Goal: Information Seeking & Learning: Learn about a topic

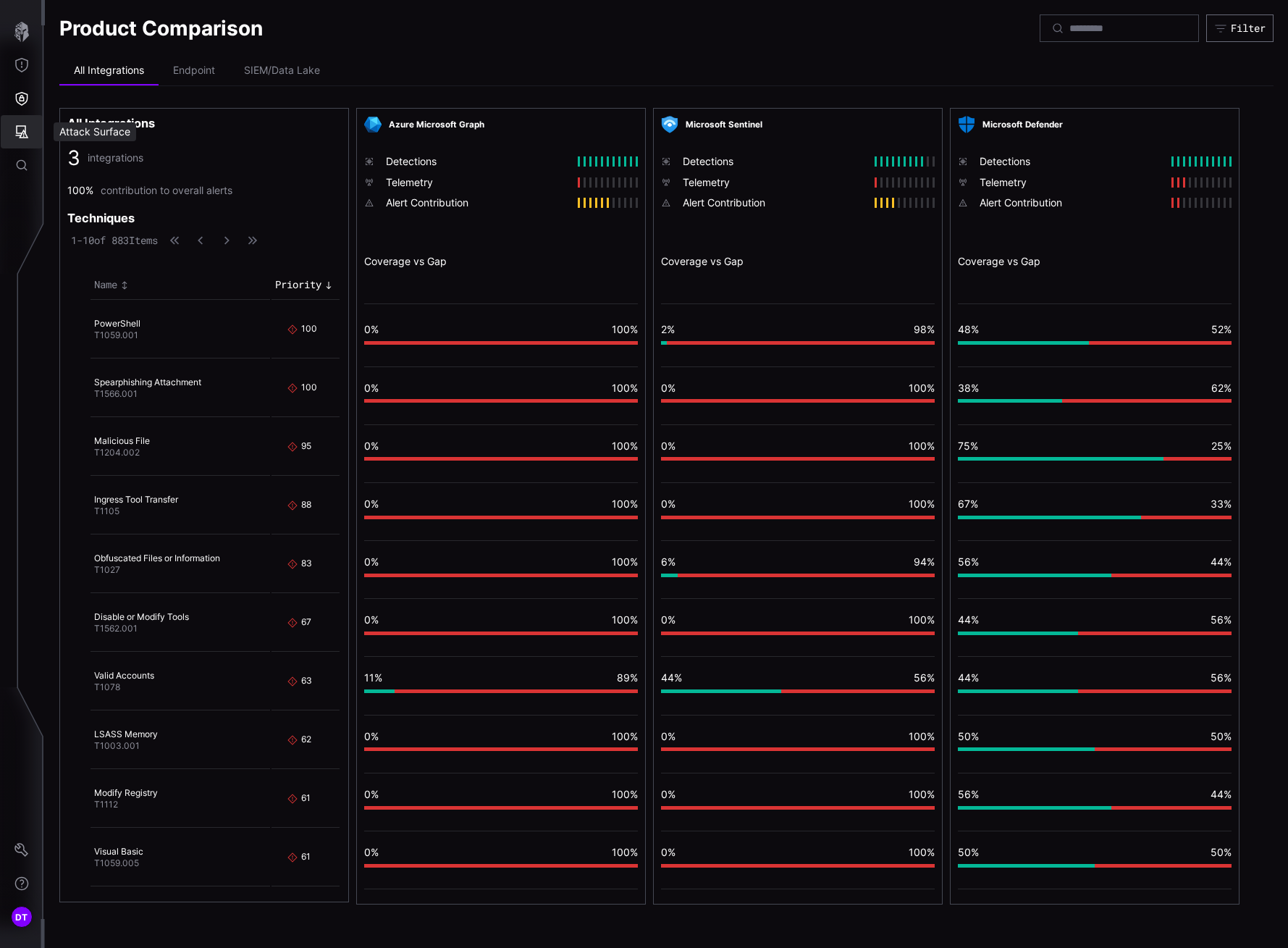
click at [17, 134] on icon "Attack Surface" at bounding box center [22, 132] width 15 height 15
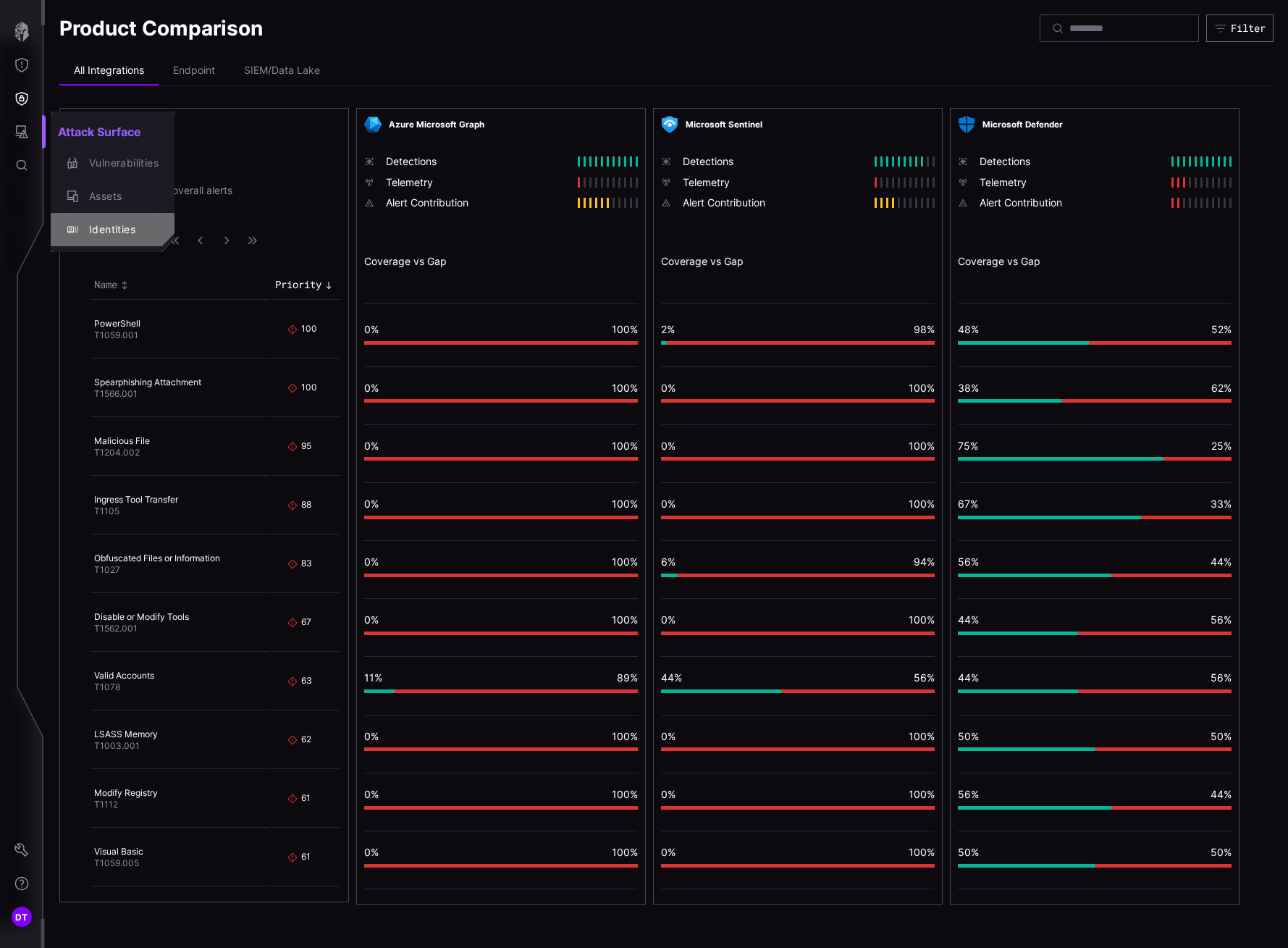
click at [101, 227] on div "Identities" at bounding box center [120, 230] width 77 height 18
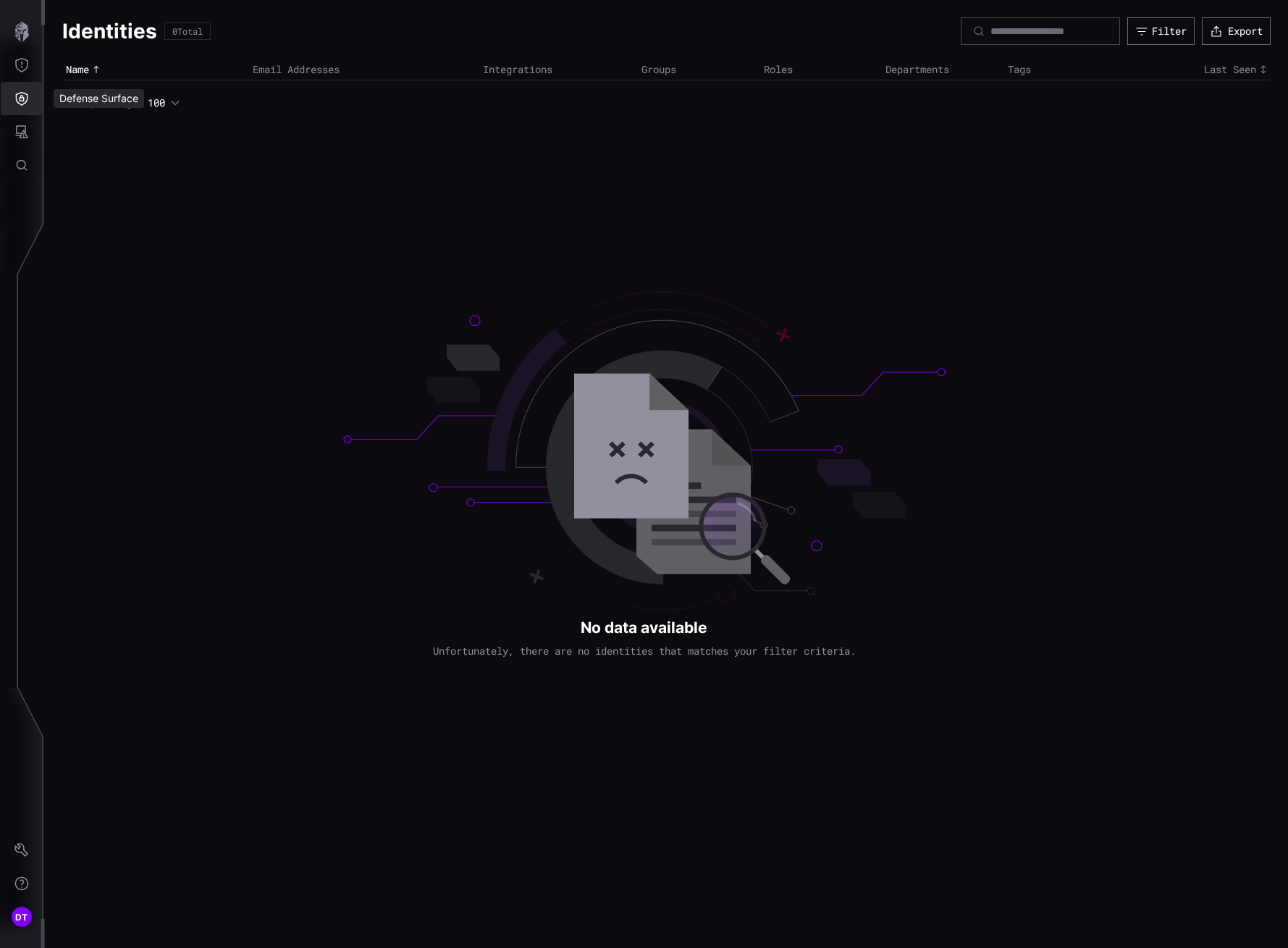
click at [22, 97] on icon "Defense Surface" at bounding box center [21, 98] width 12 height 14
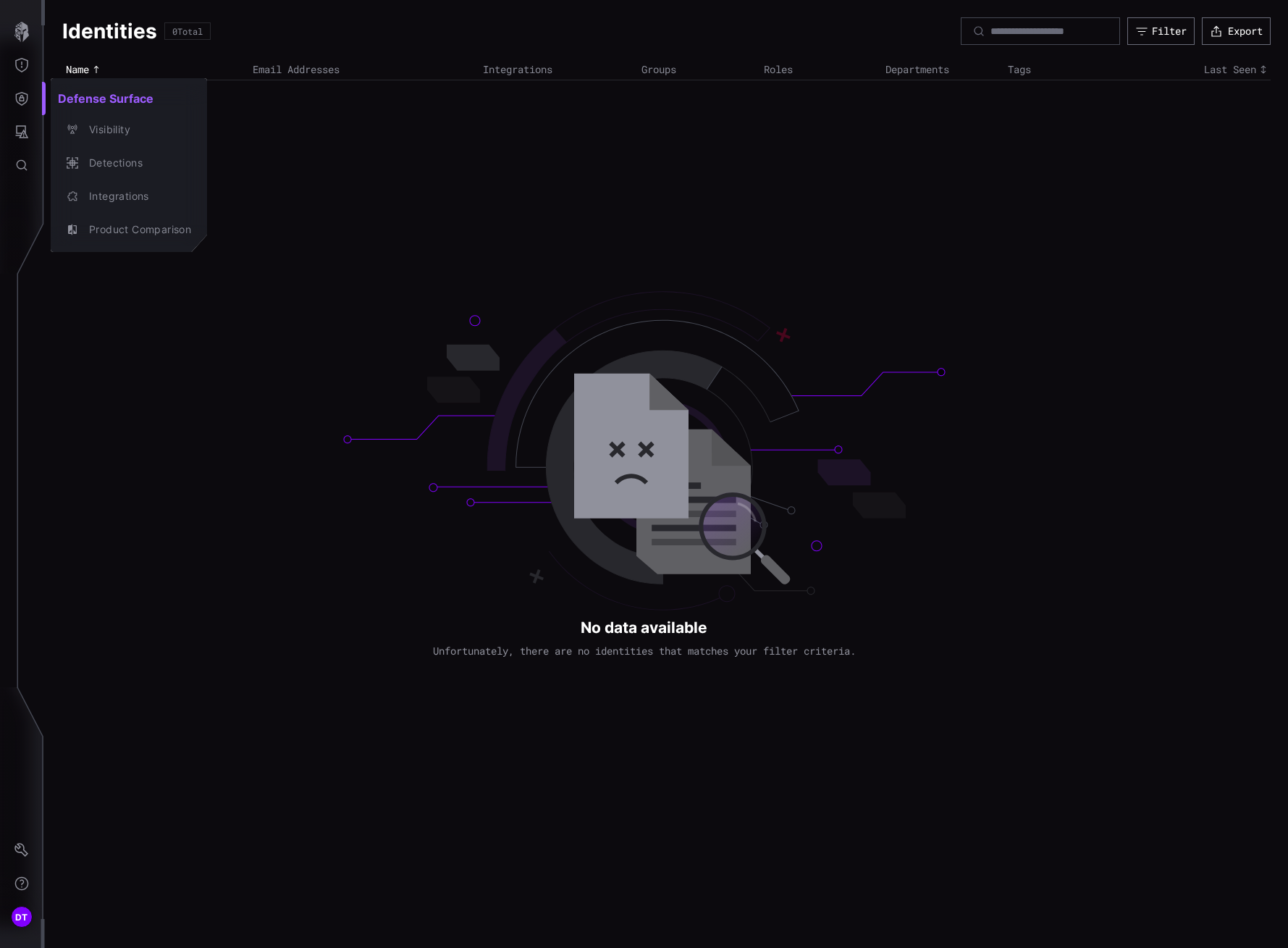
click at [24, 134] on div at bounding box center [644, 474] width 1288 height 948
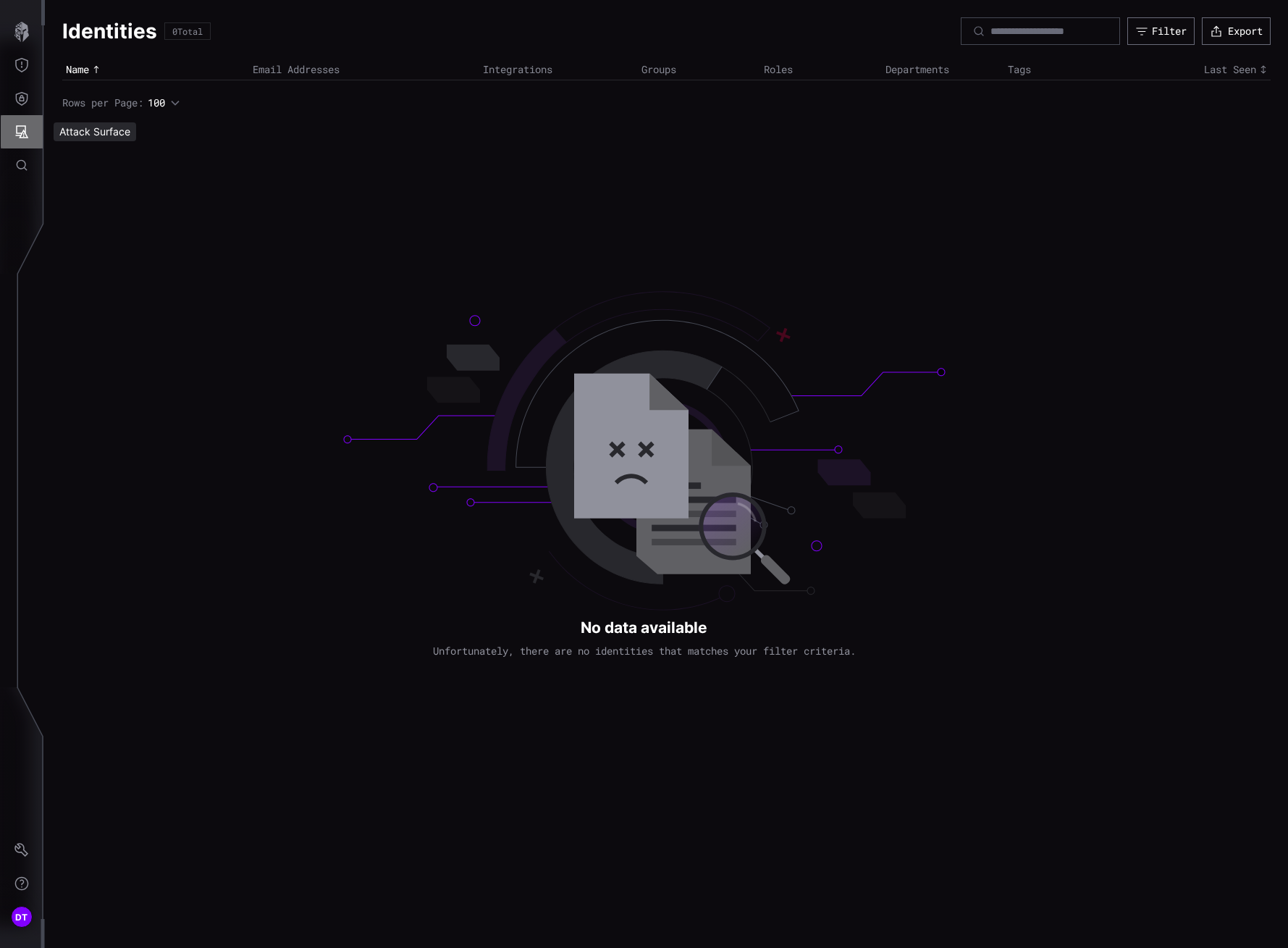
click at [20, 130] on icon "Attack Surface" at bounding box center [22, 132] width 15 height 15
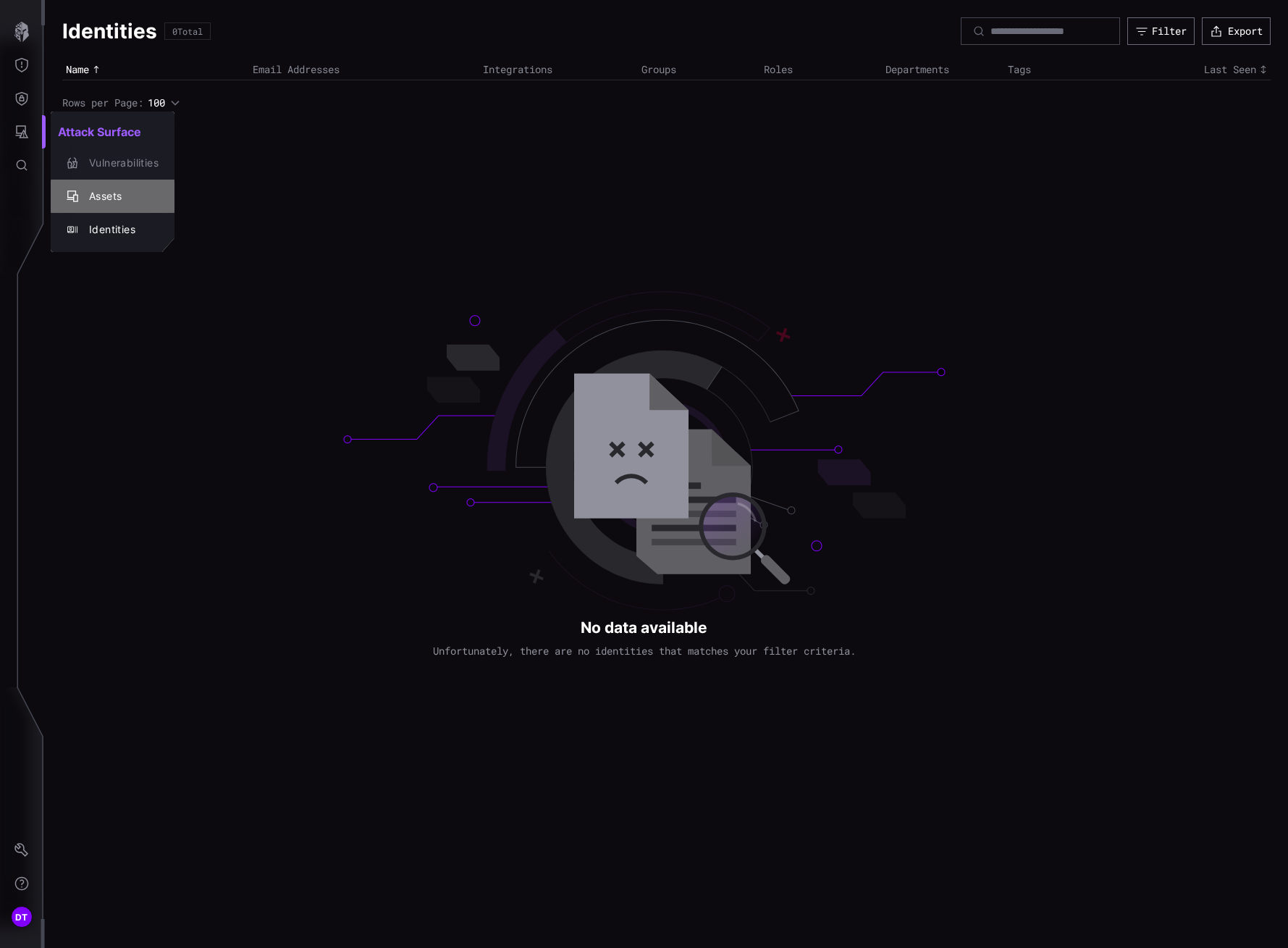
click at [100, 190] on div "Assets" at bounding box center [120, 197] width 77 height 18
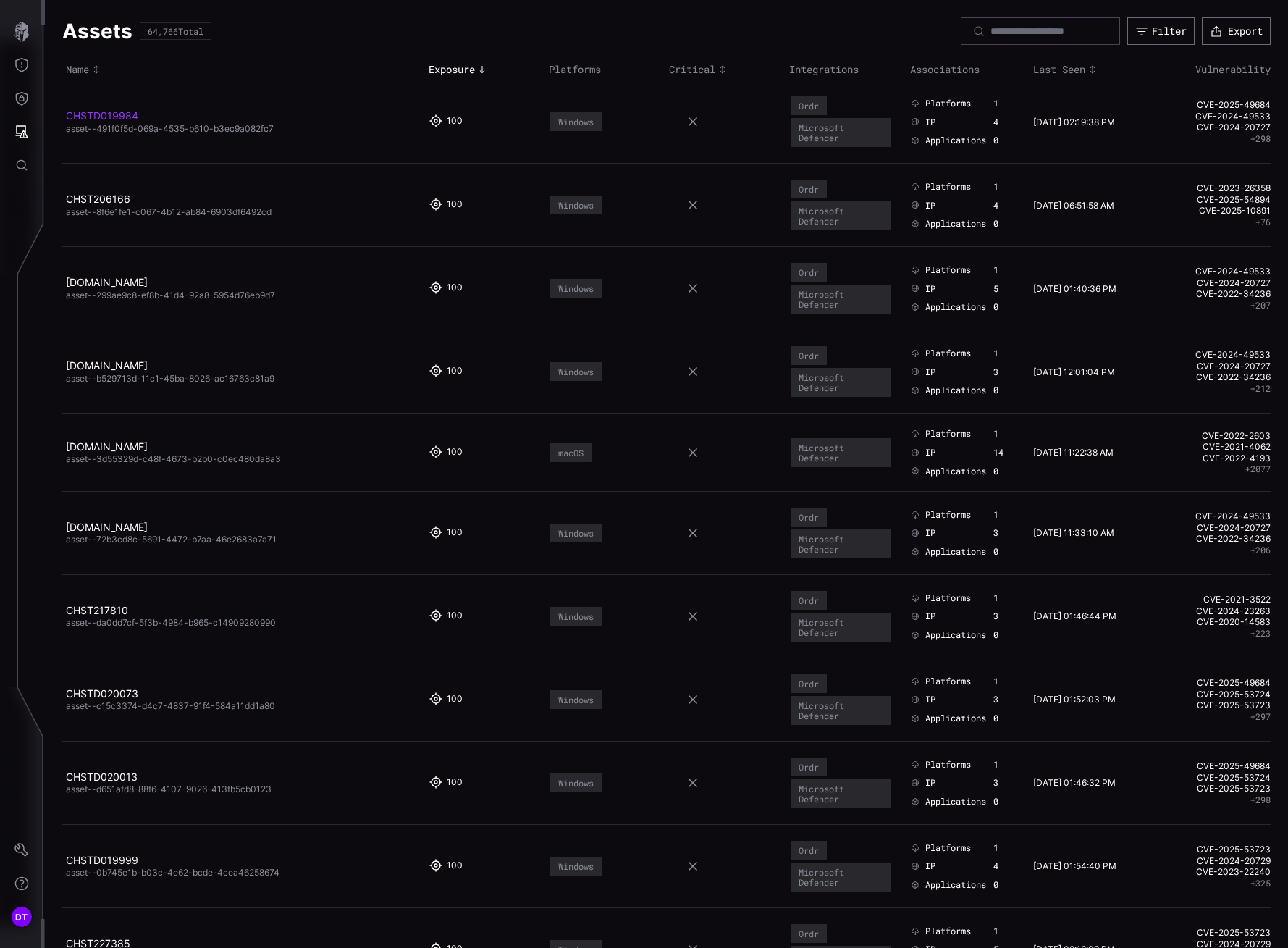
click at [97, 119] on link "CHSTD019984" at bounding box center [102, 115] width 73 height 12
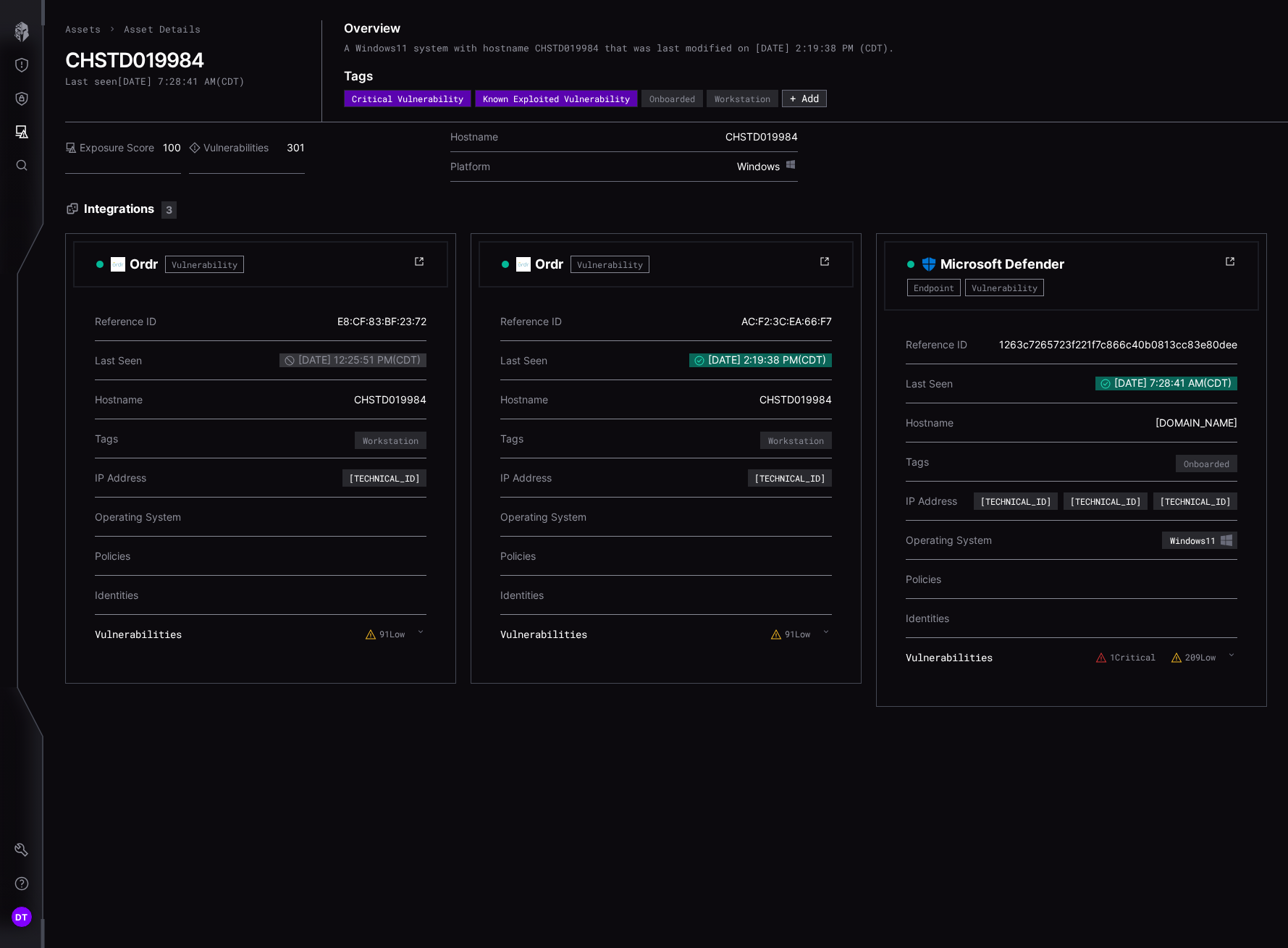
click at [1112, 660] on label "1 Critical" at bounding box center [1125, 657] width 60 height 12
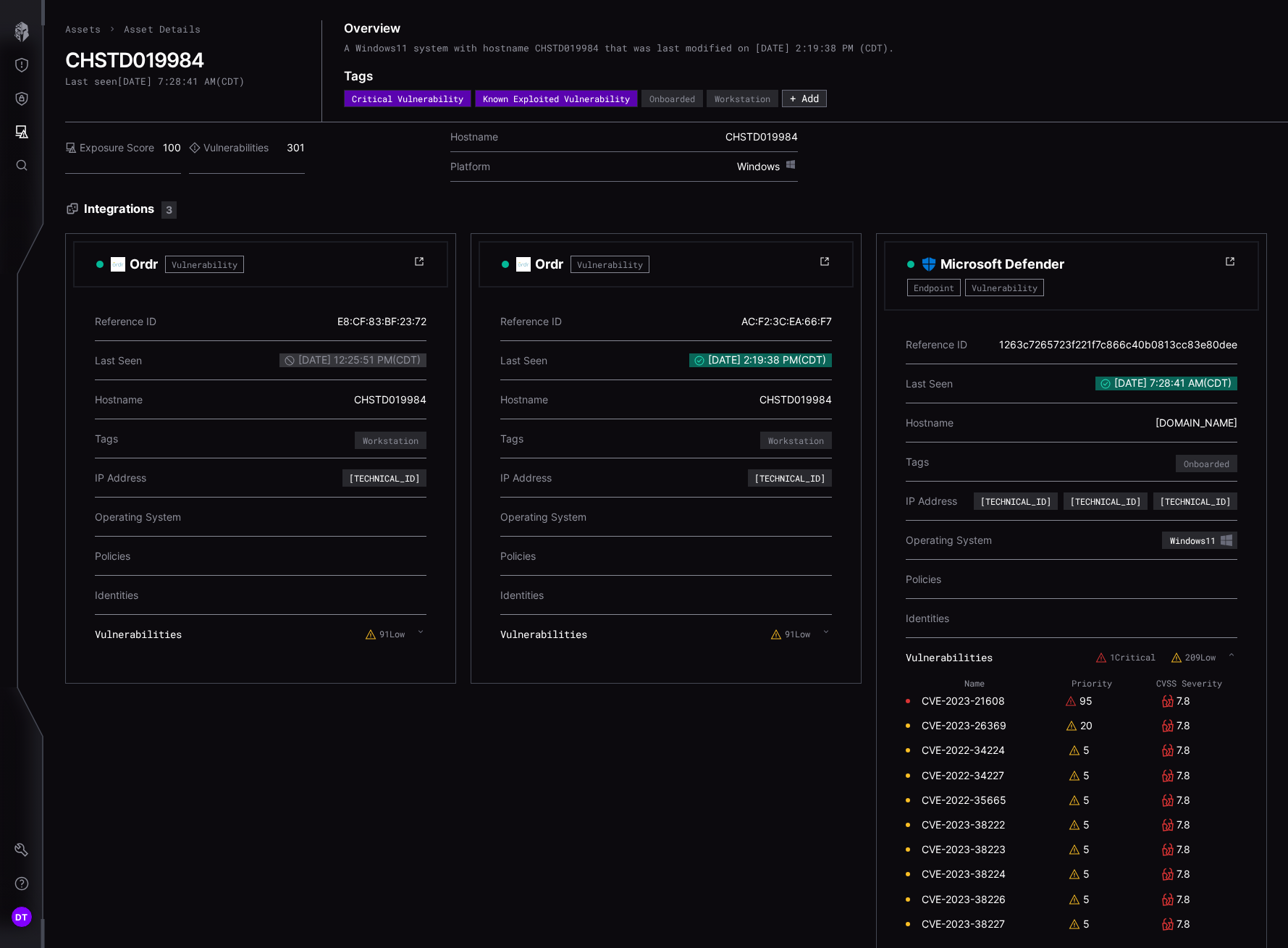
scroll to position [65, 0]
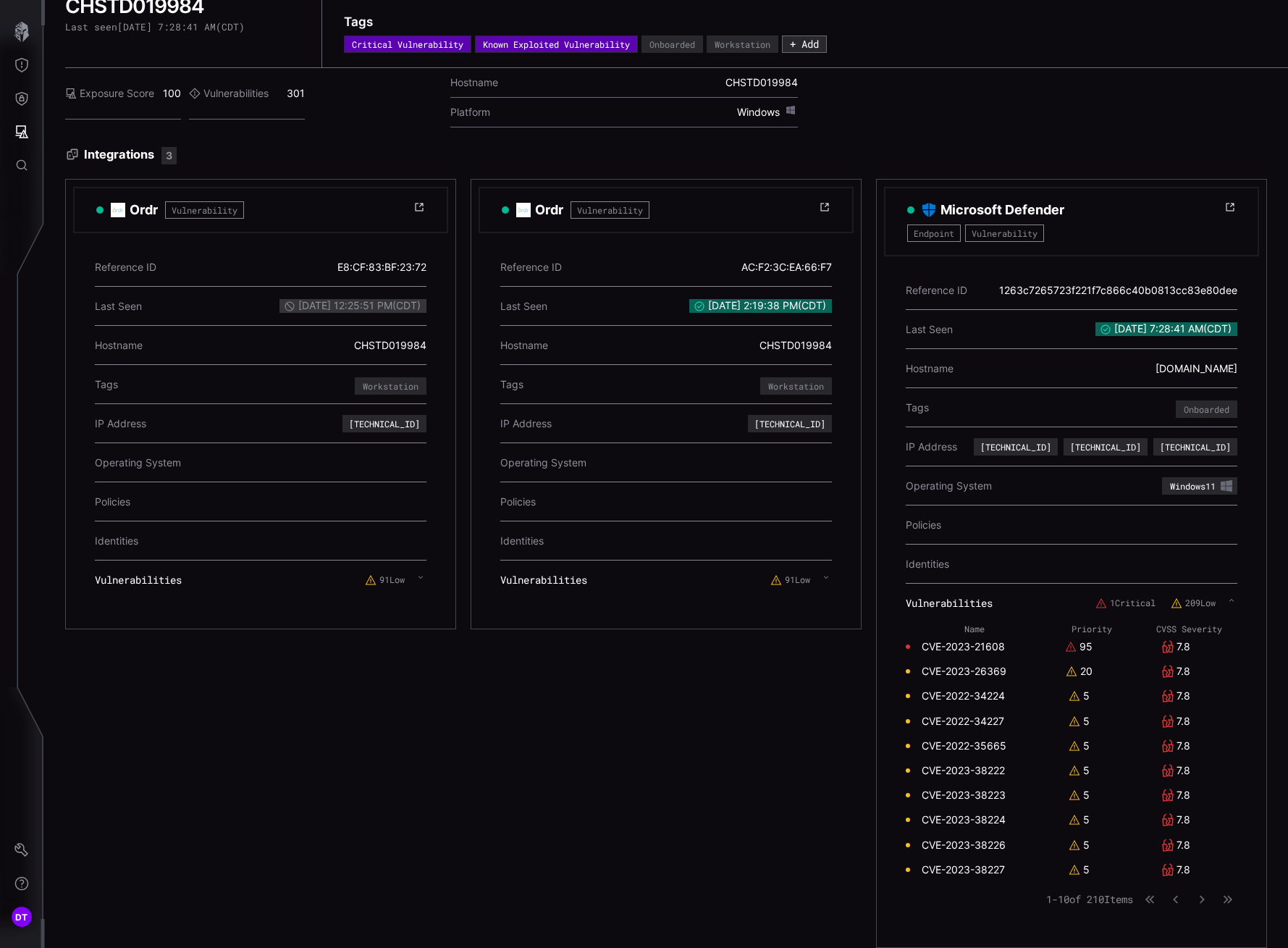
click at [959, 640] on link "CVE-2023-21608" at bounding box center [964, 647] width 84 height 13
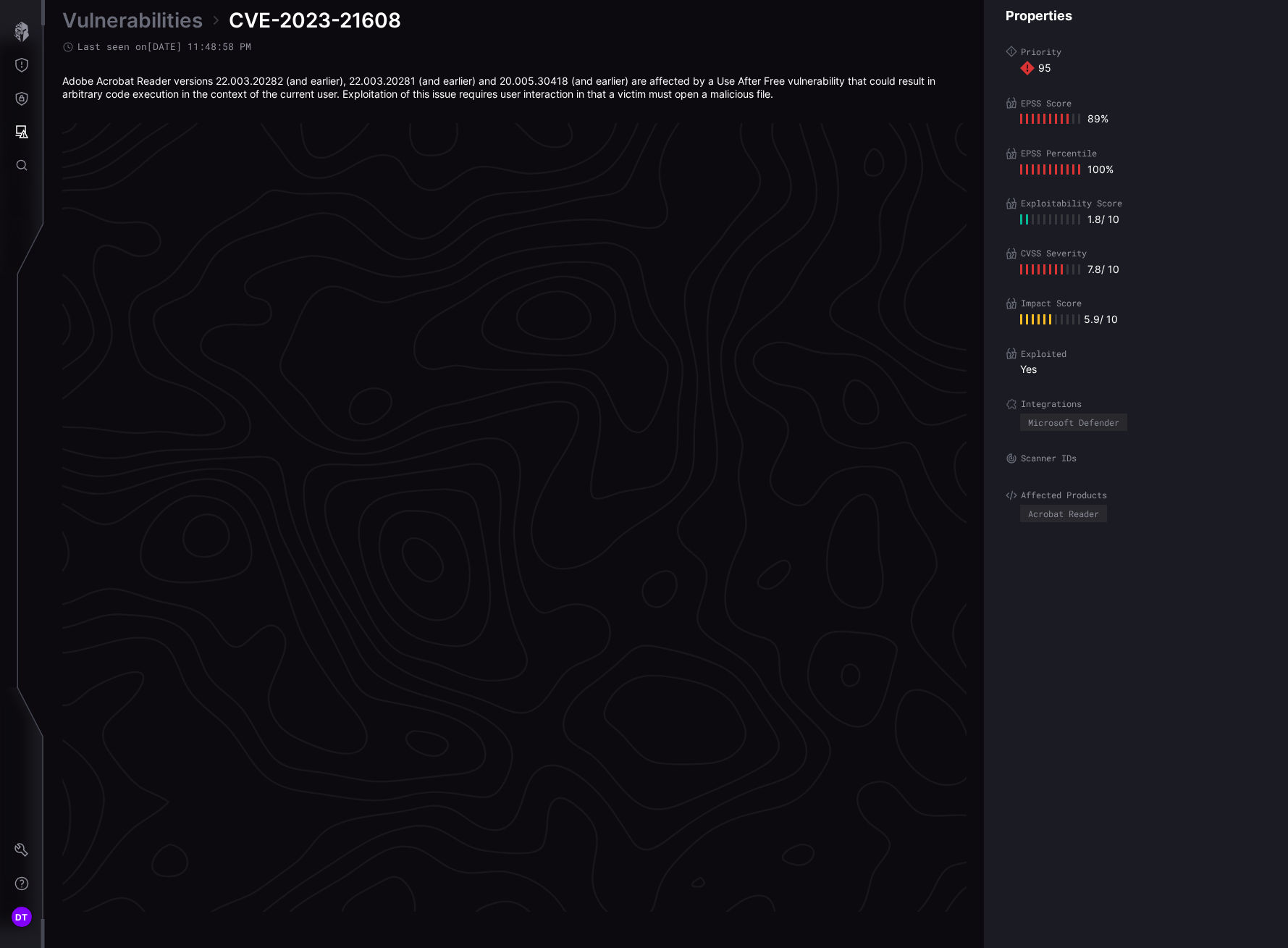
scroll to position [2870, 639]
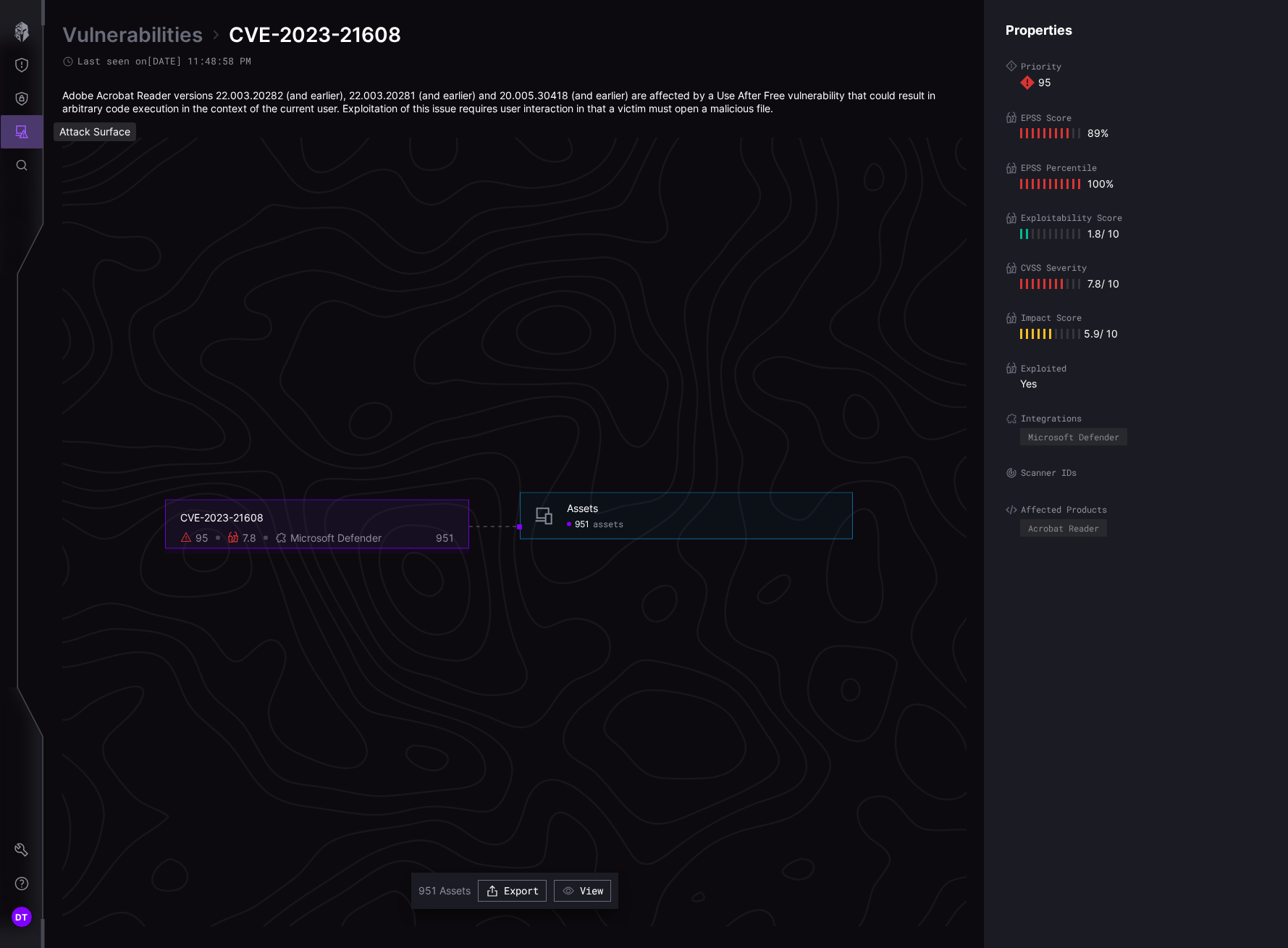
click at [18, 135] on icon "Attack Surface" at bounding box center [22, 131] width 13 height 13
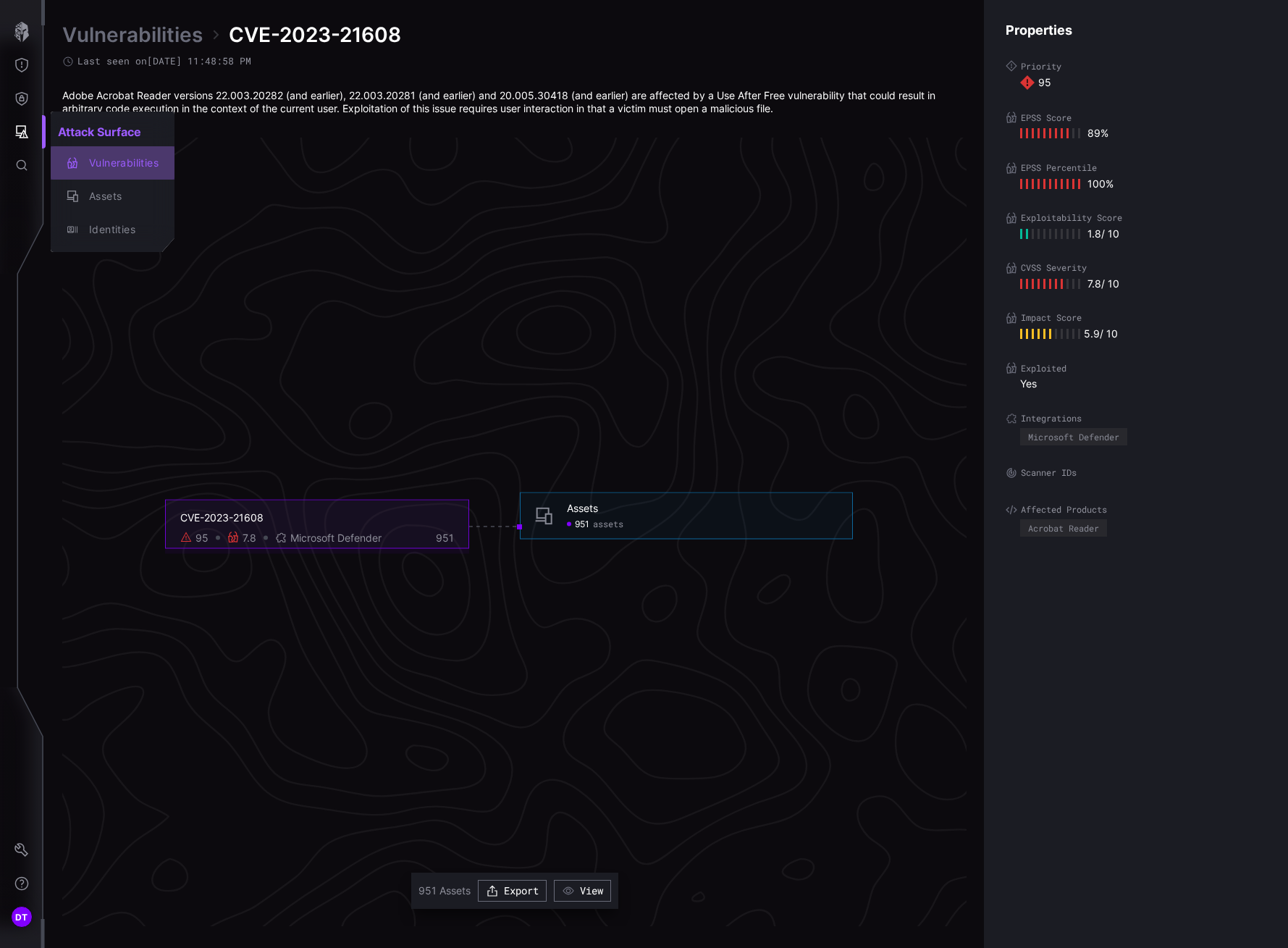
click at [104, 169] on div "Vulnerabilities" at bounding box center [120, 164] width 77 height 18
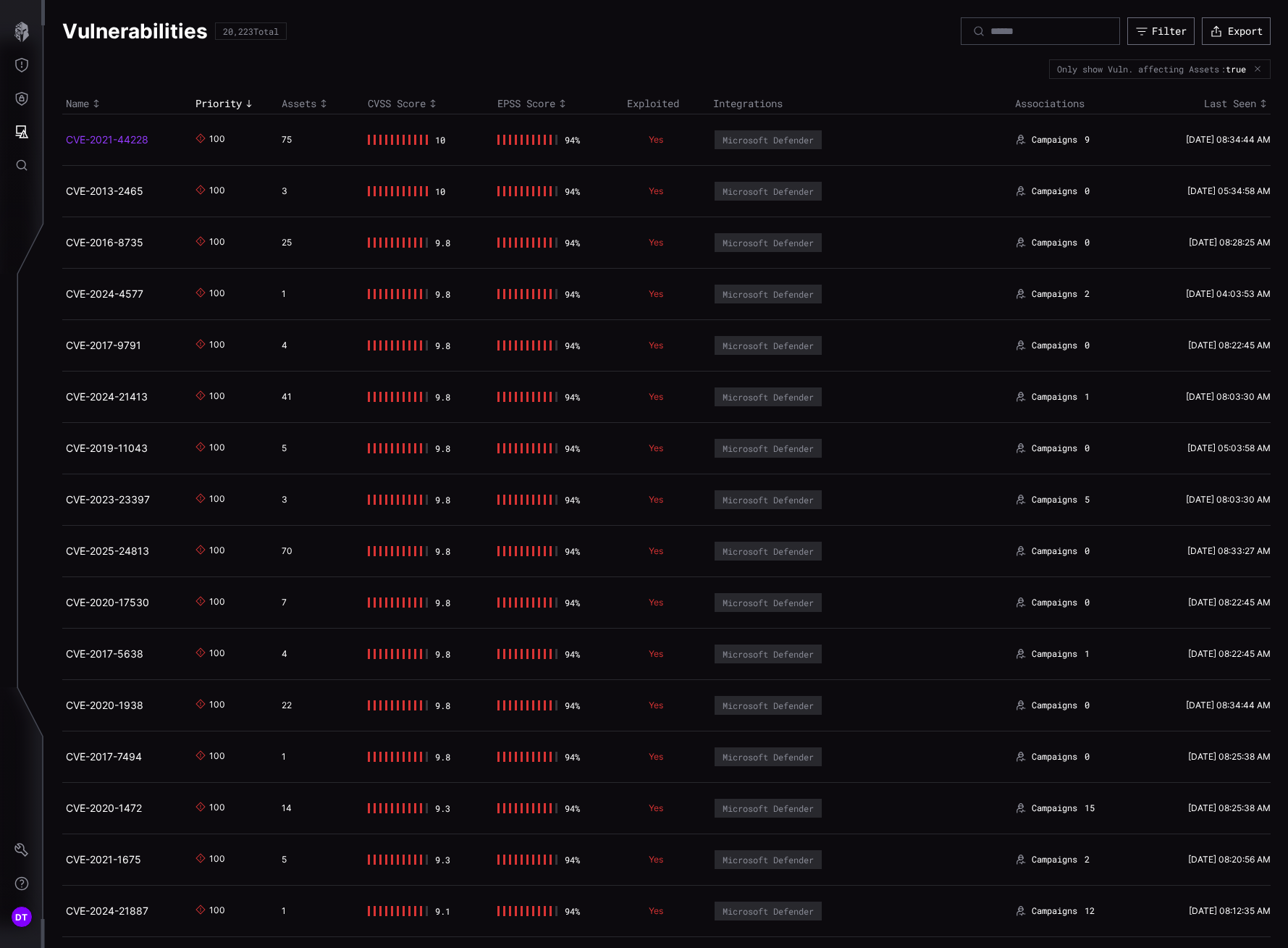
click at [97, 139] on link "CVE-2021-44228" at bounding box center [107, 139] width 83 height 12
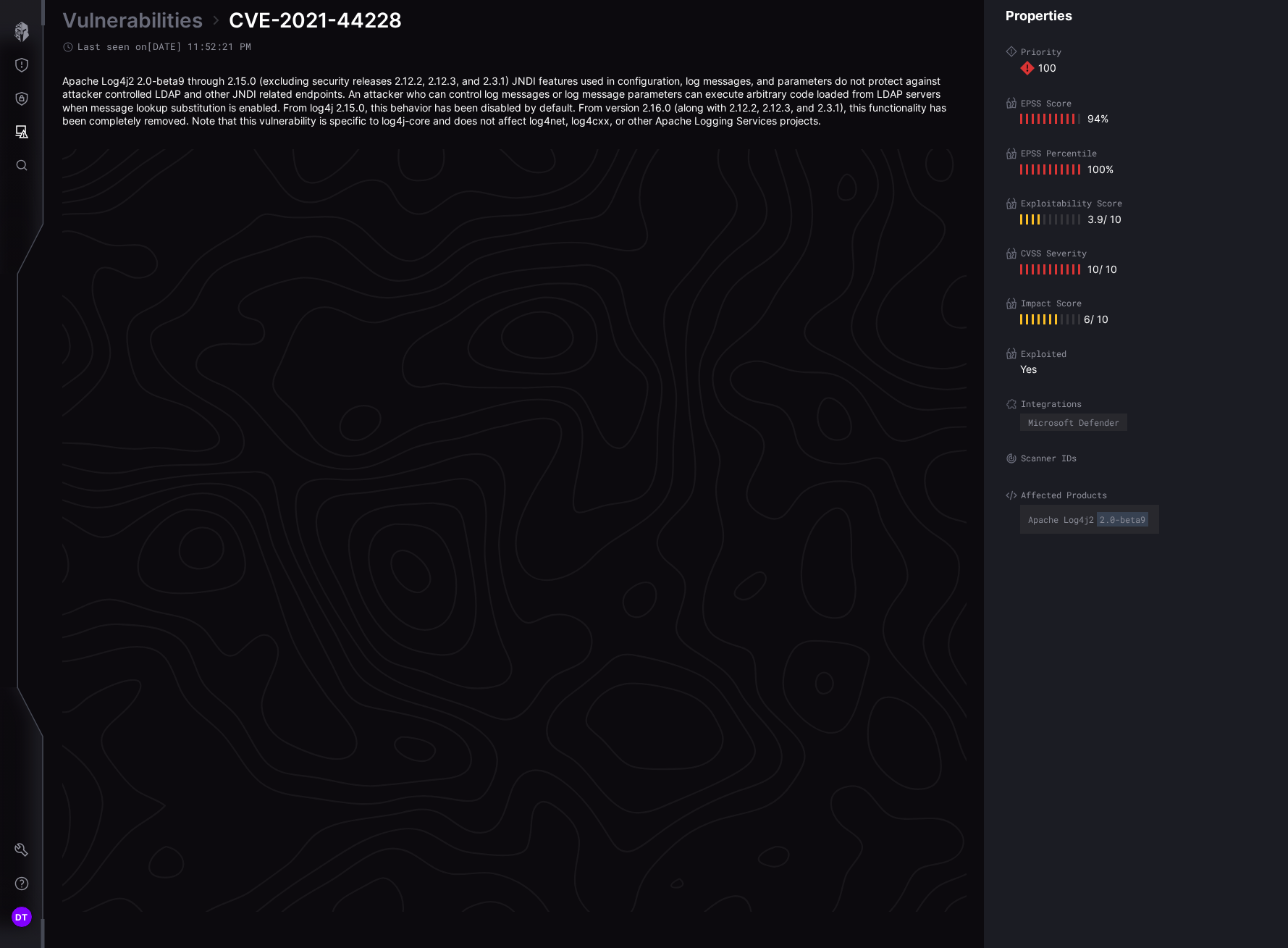
scroll to position [2883, 639]
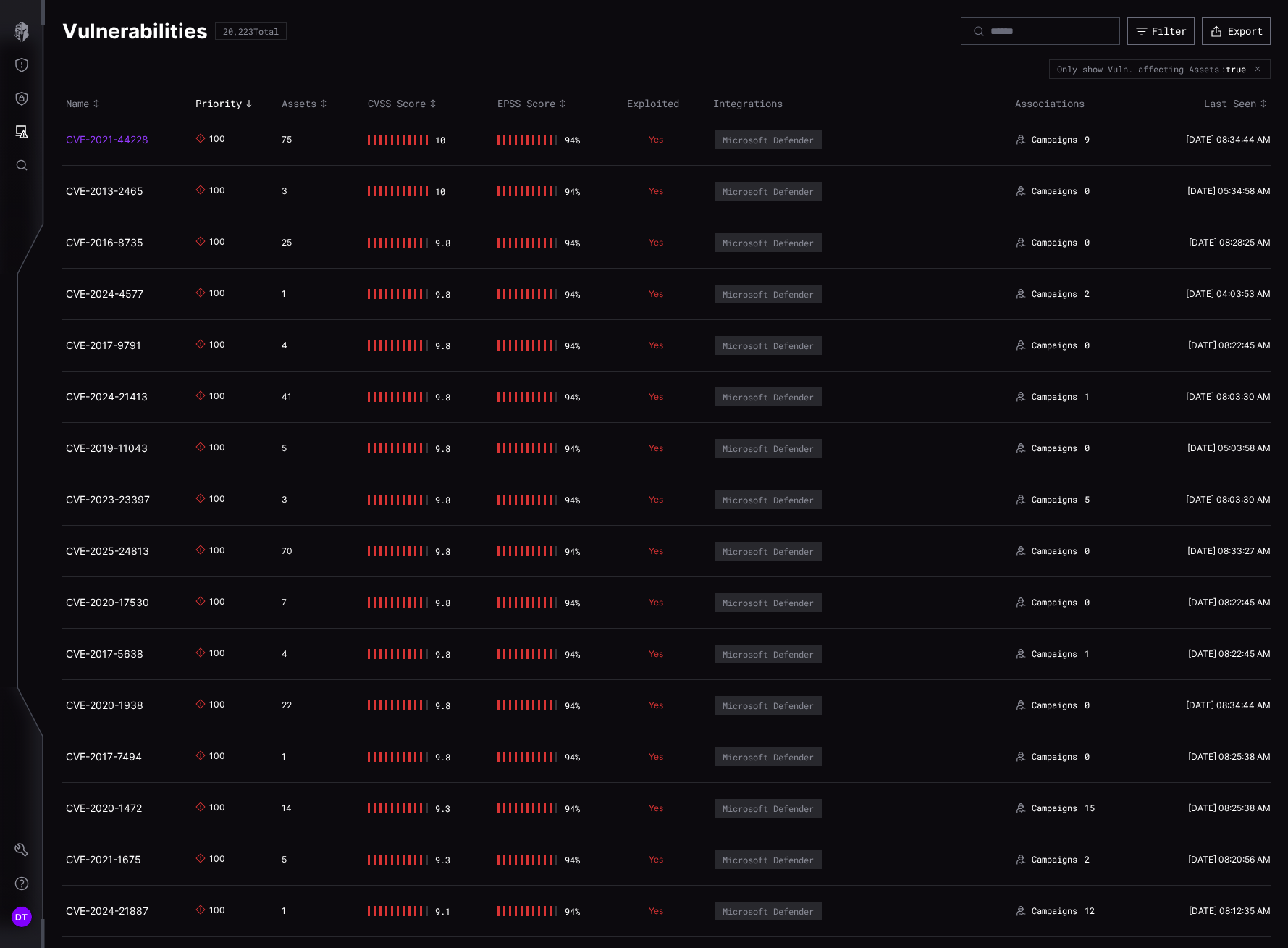
click at [98, 142] on link "CVE-2021-44228" at bounding box center [107, 139] width 83 height 12
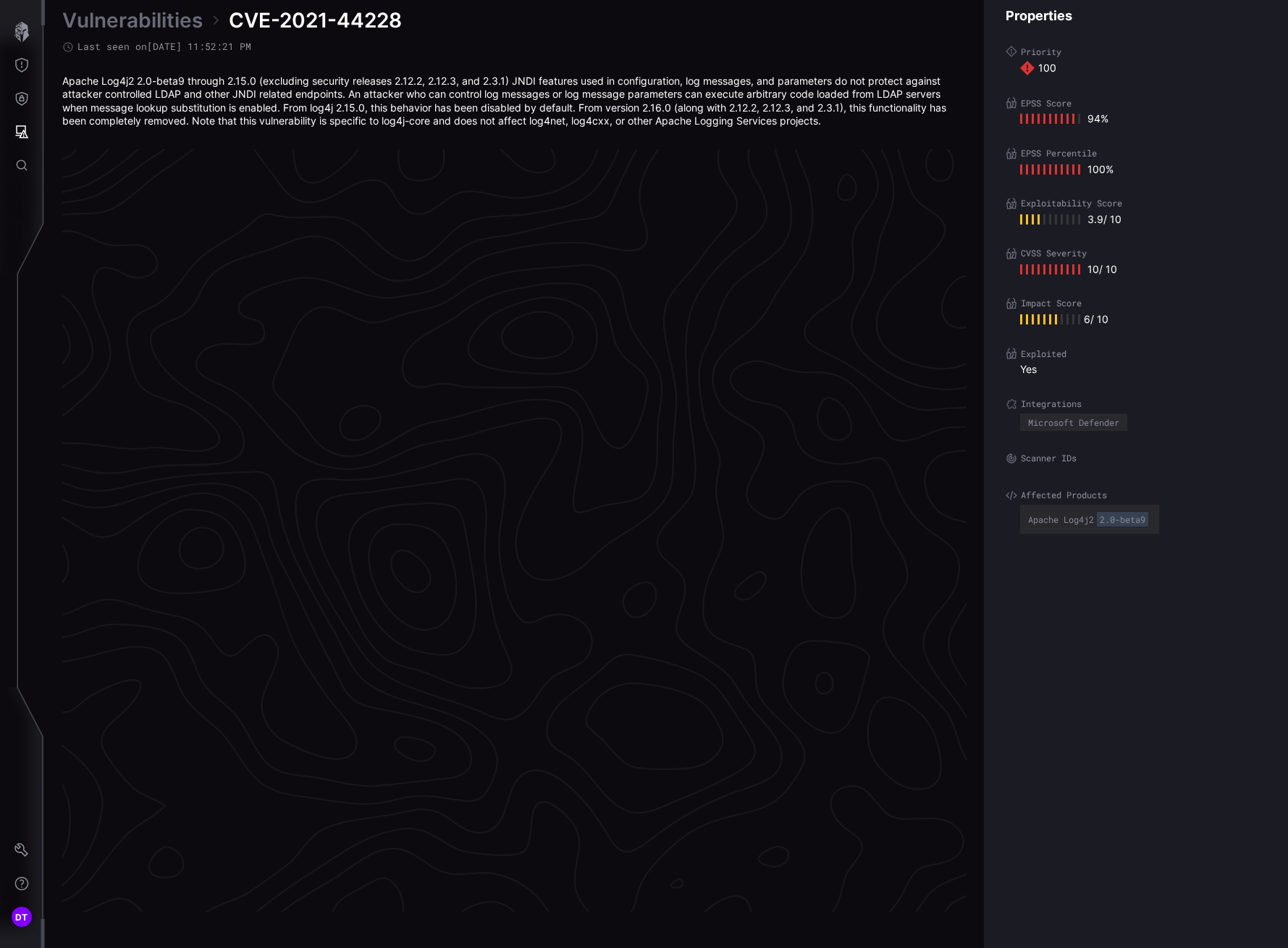
scroll to position [2883, 639]
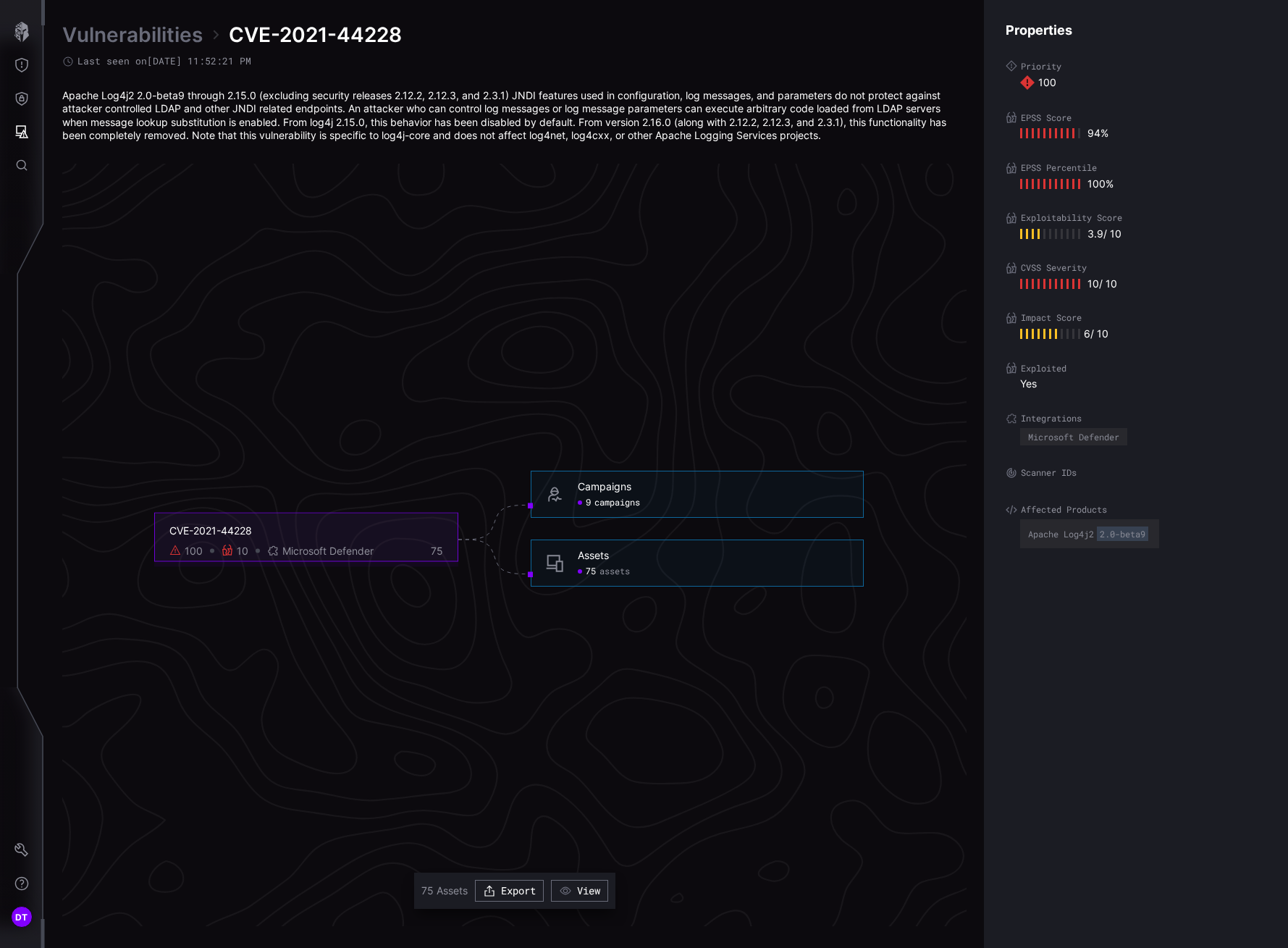
click at [610, 500] on span "campaigns" at bounding box center [617, 502] width 46 height 12
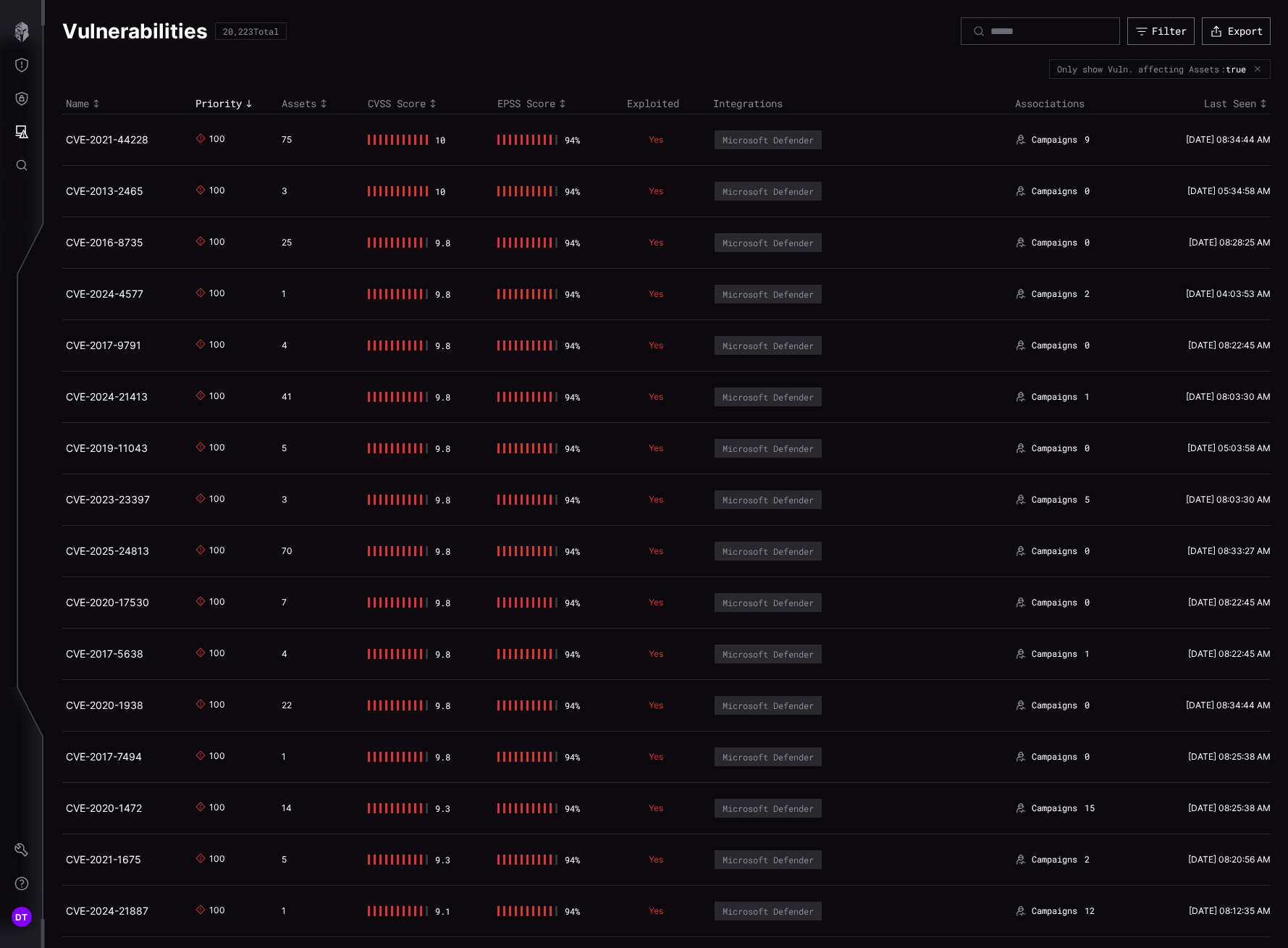
click at [1048, 102] on th "Associations" at bounding box center [1076, 104] width 130 height 21
click at [95, 193] on link "CVE-2013-2465" at bounding box center [105, 190] width 77 height 12
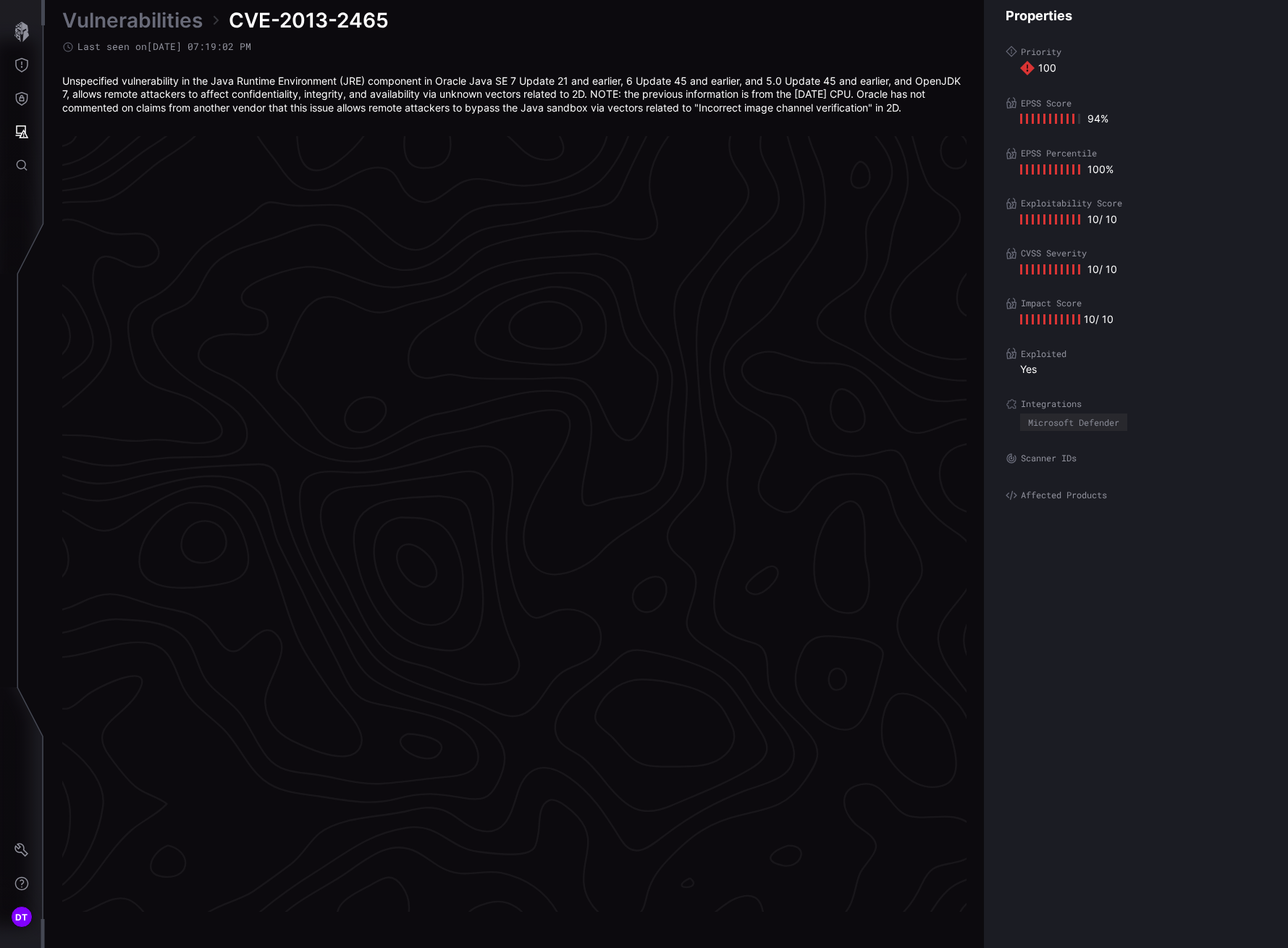
scroll to position [2876, 639]
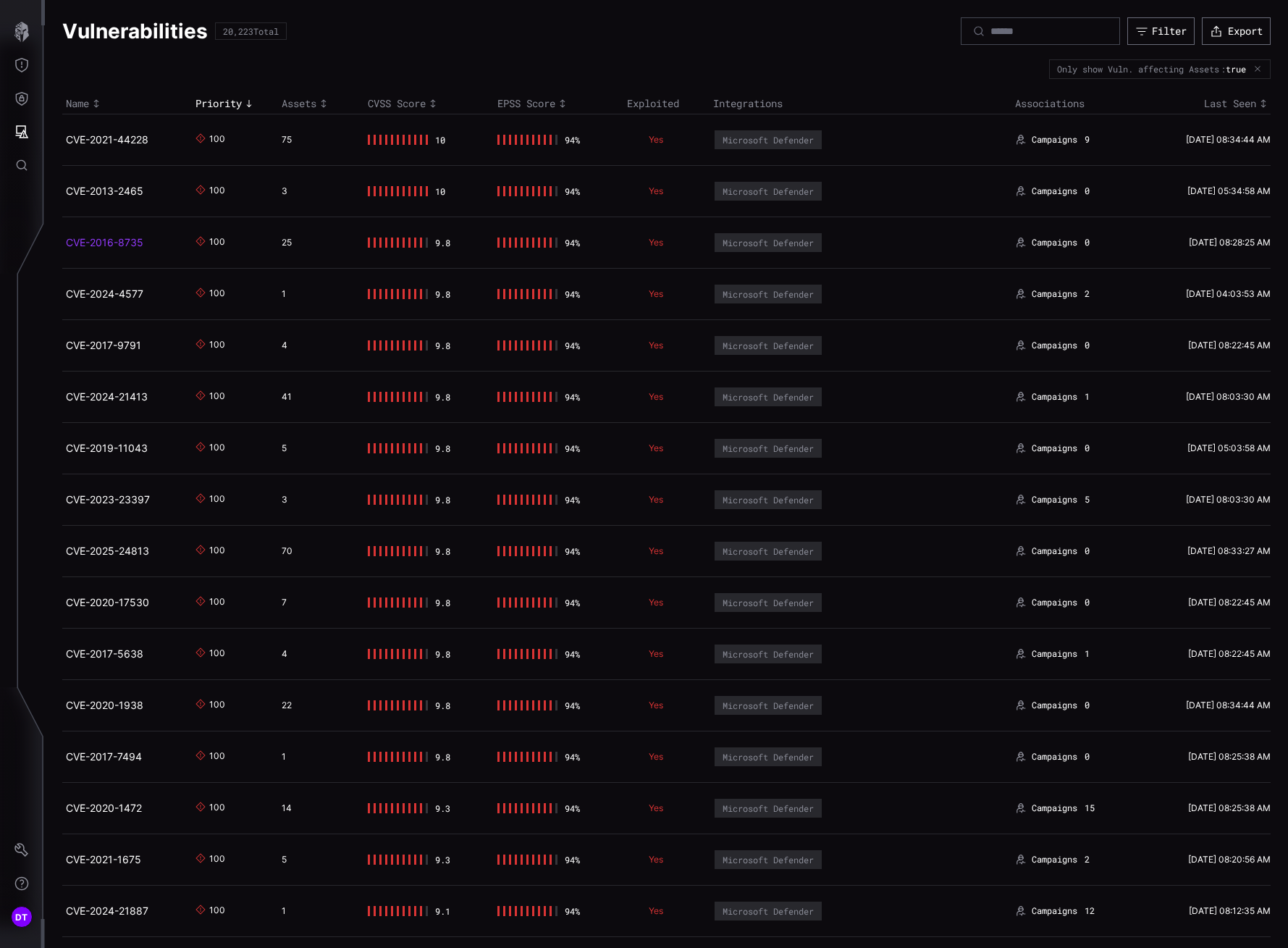
click at [108, 243] on link "CVE-2016-8735" at bounding box center [105, 242] width 77 height 12
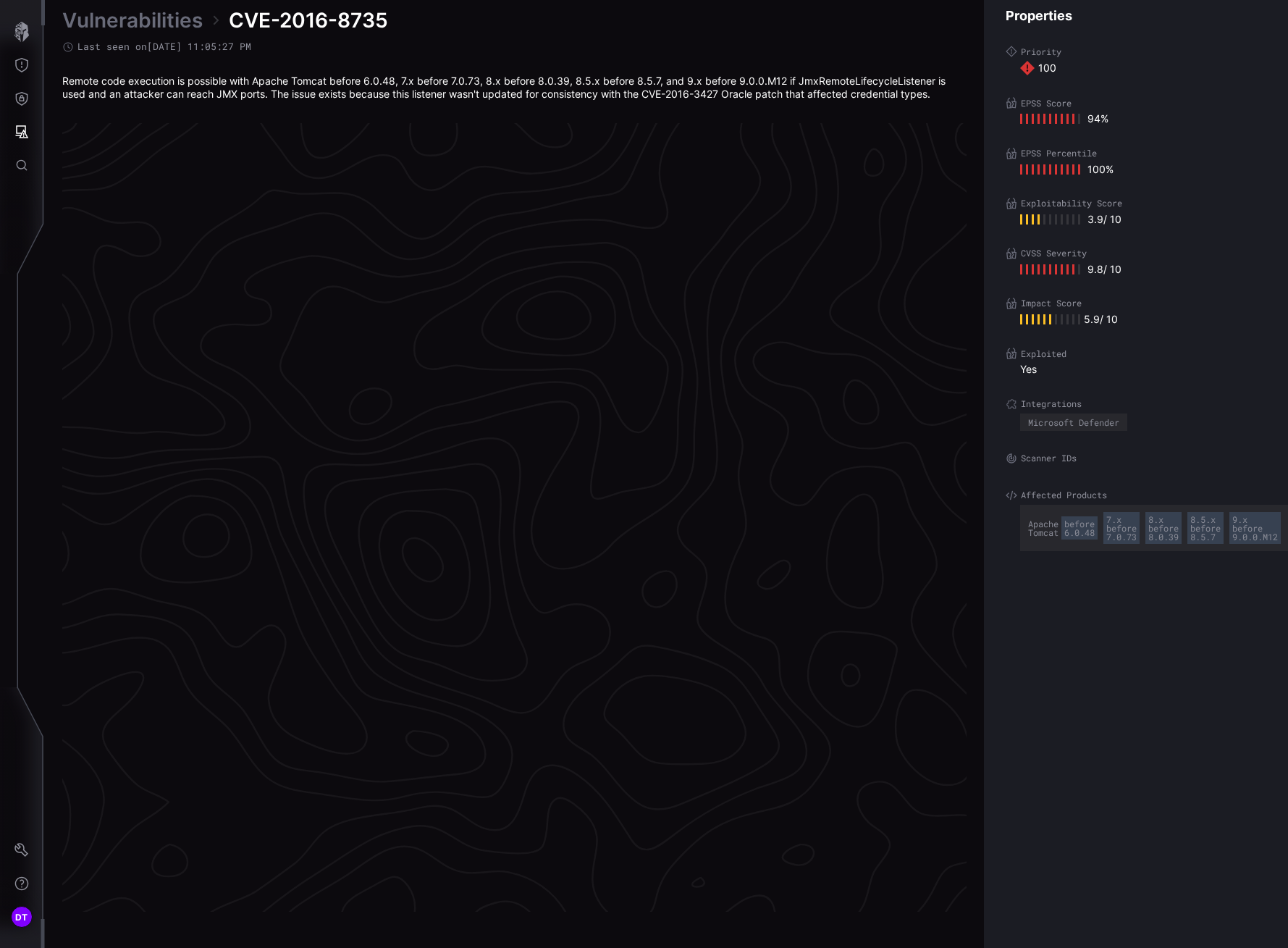
scroll to position [2870, 639]
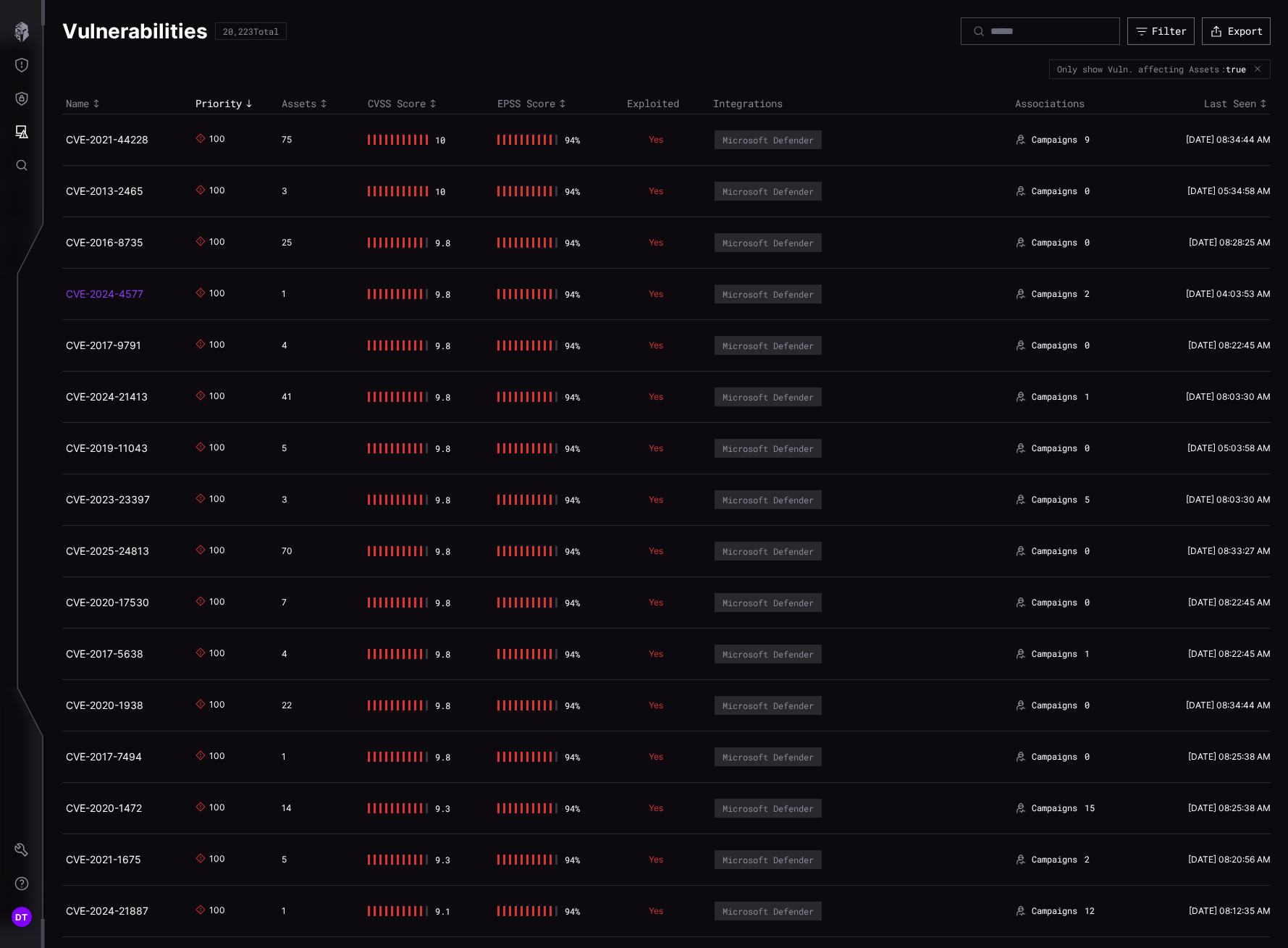
click at [88, 296] on link "CVE-2024-4577" at bounding box center [105, 293] width 77 height 12
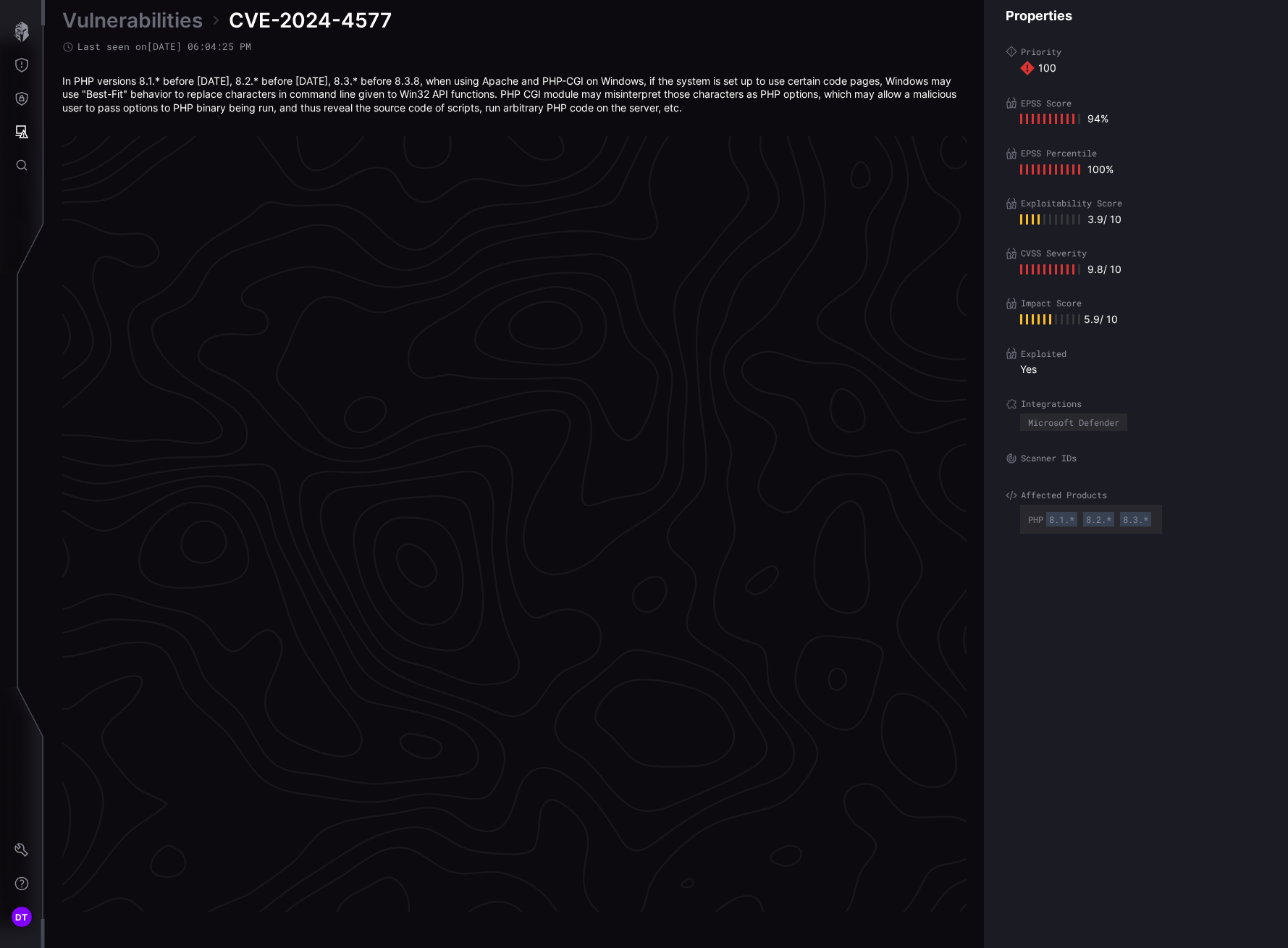
scroll to position [2876, 639]
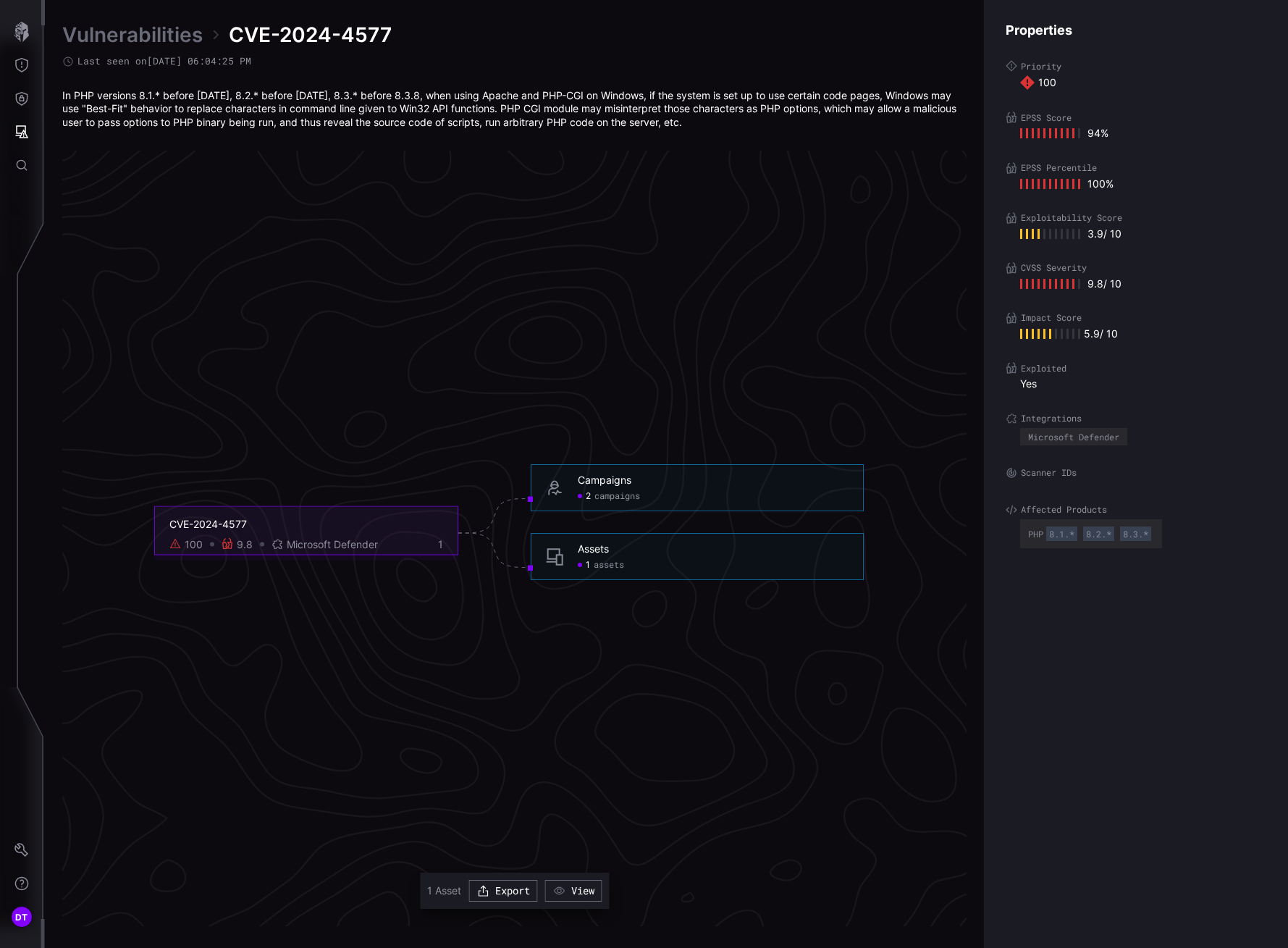
click at [602, 498] on span "campaigns" at bounding box center [617, 496] width 46 height 12
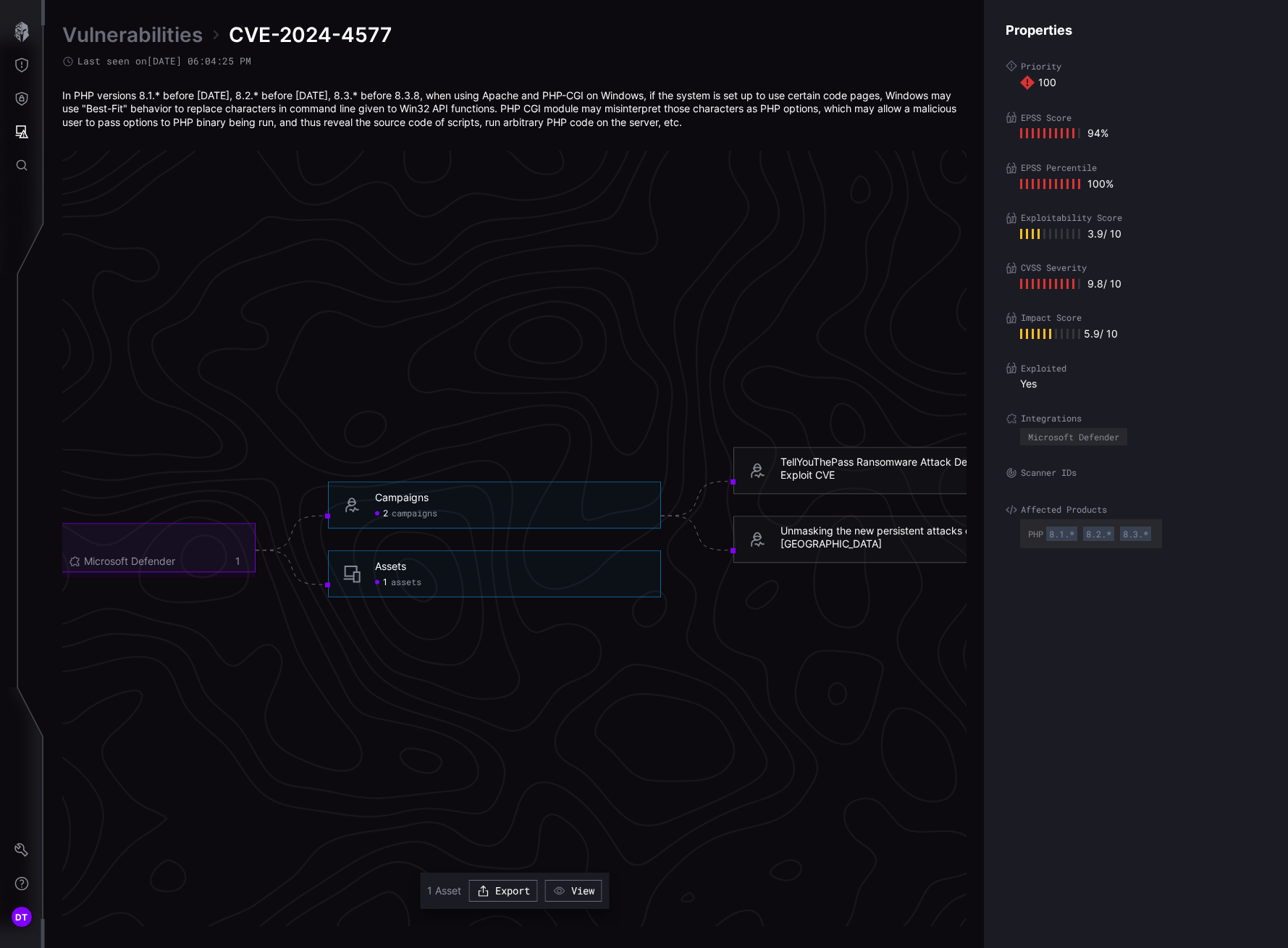
click at [391, 581] on span "assets" at bounding box center [406, 581] width 30 height 12
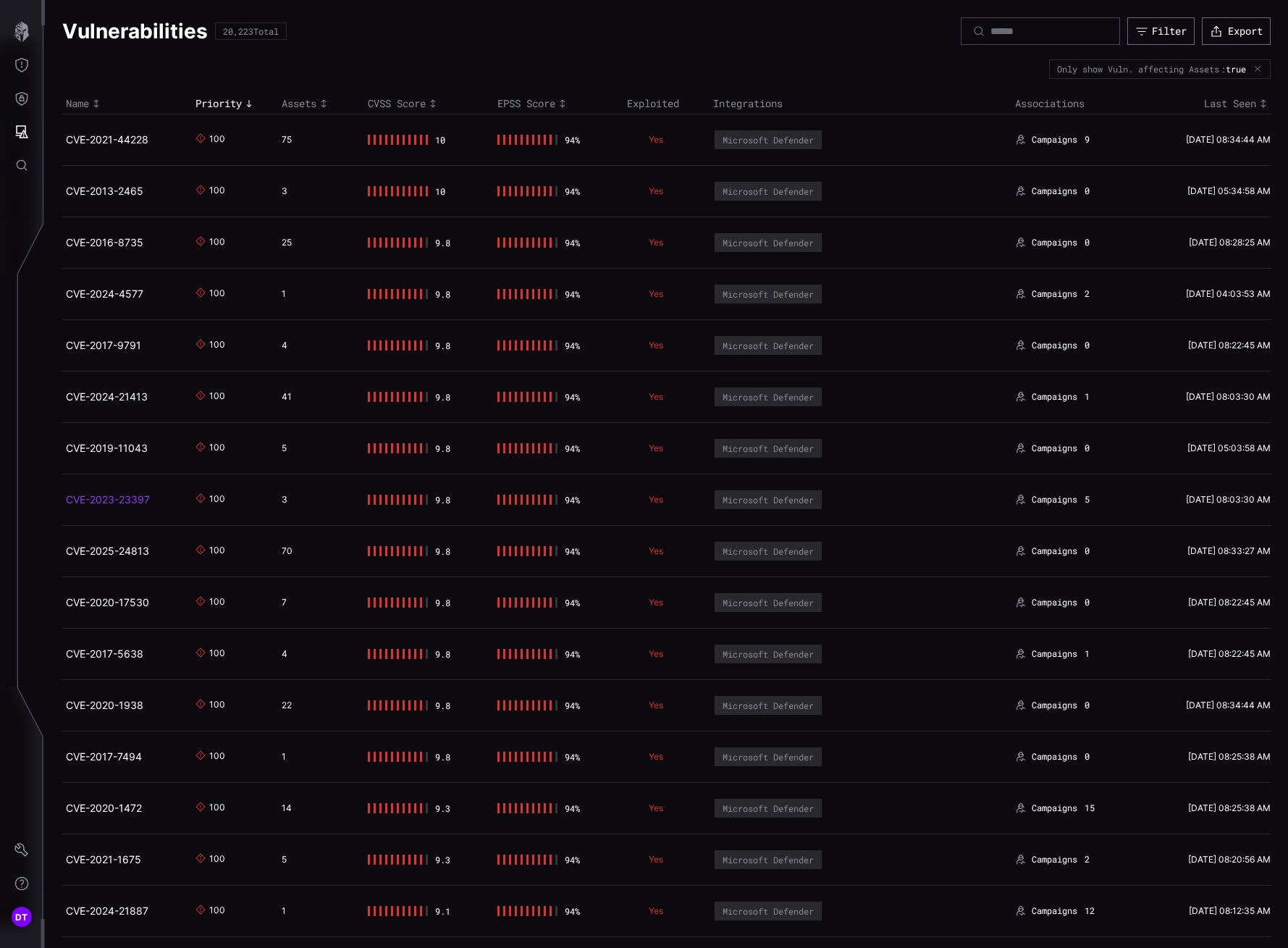
click at [101, 503] on link "CVE-2023-23397" at bounding box center [107, 499] width 84 height 12
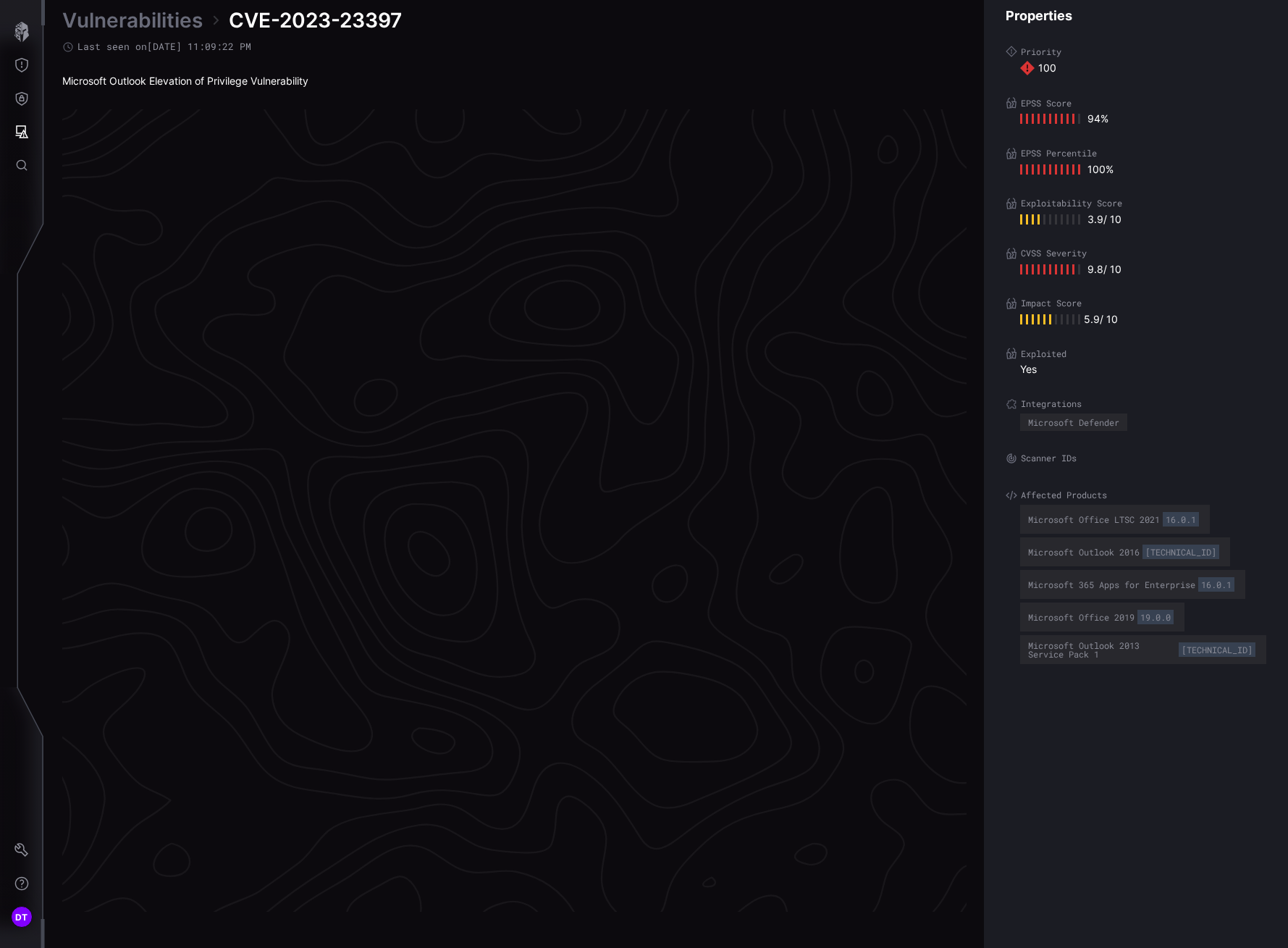
scroll to position [2863, 639]
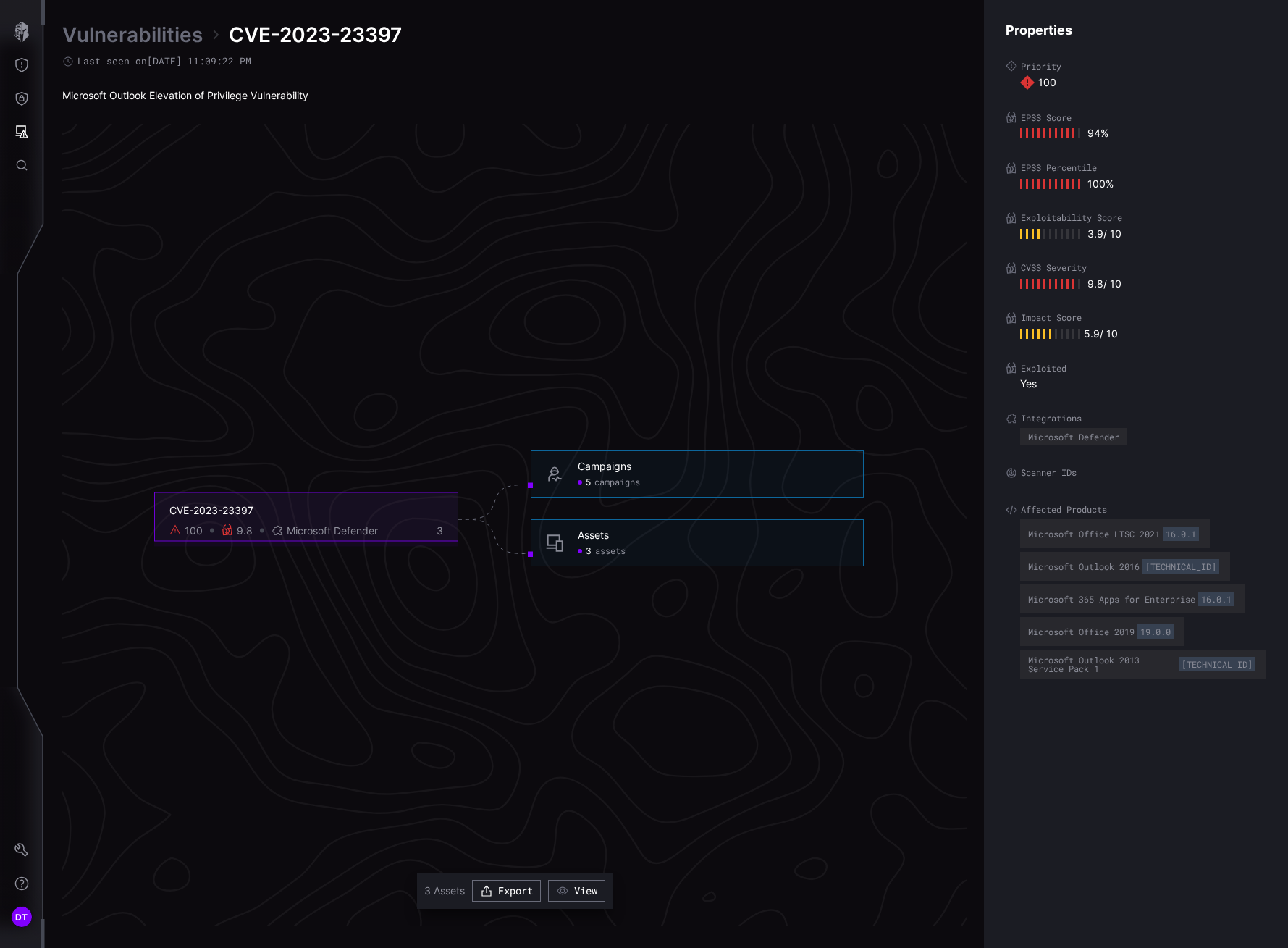
click at [607, 552] on span "assets" at bounding box center [610, 551] width 30 height 12
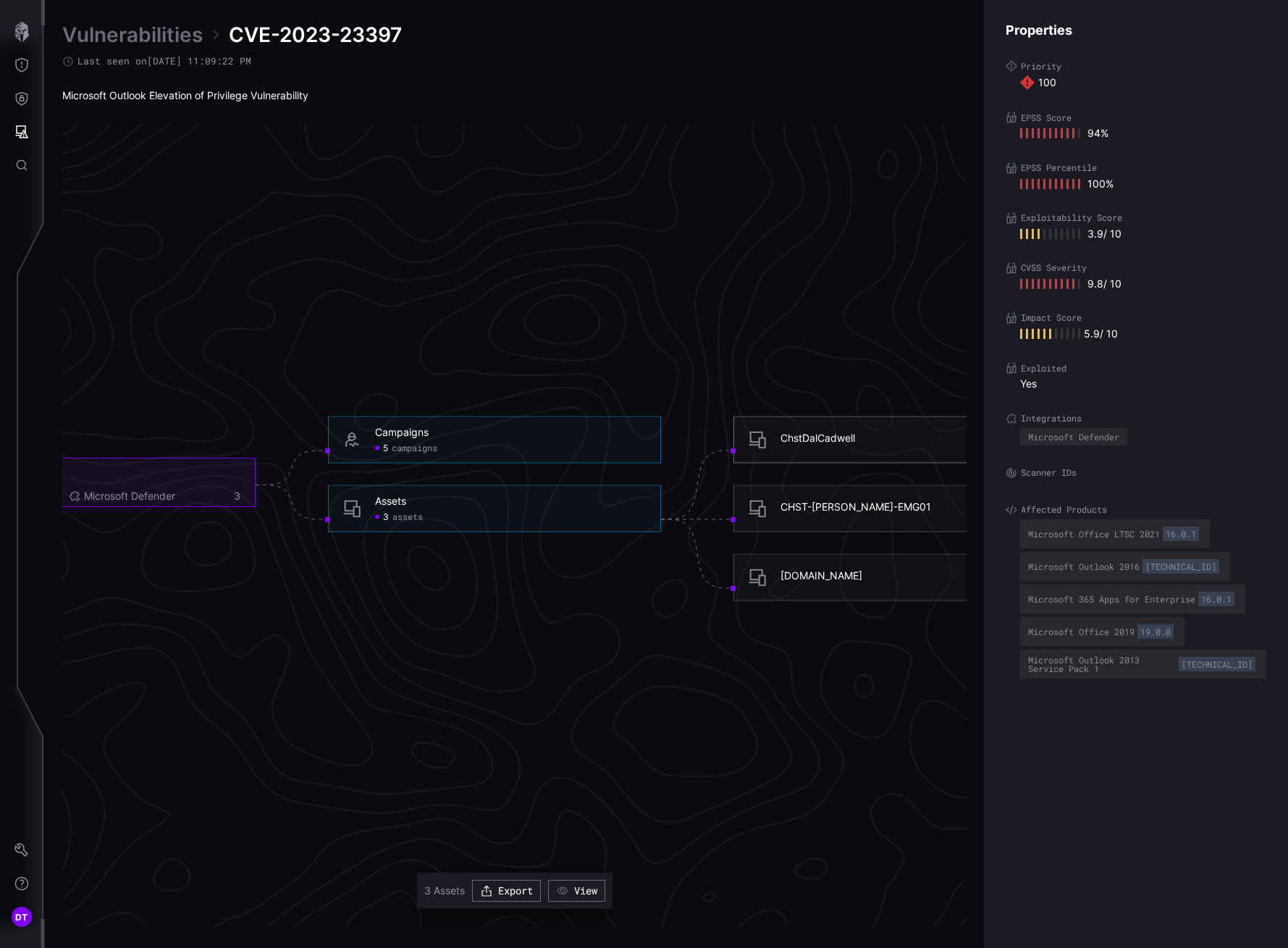
click at [788, 438] on div "ChstDalCadwell" at bounding box center [818, 438] width 74 height 13
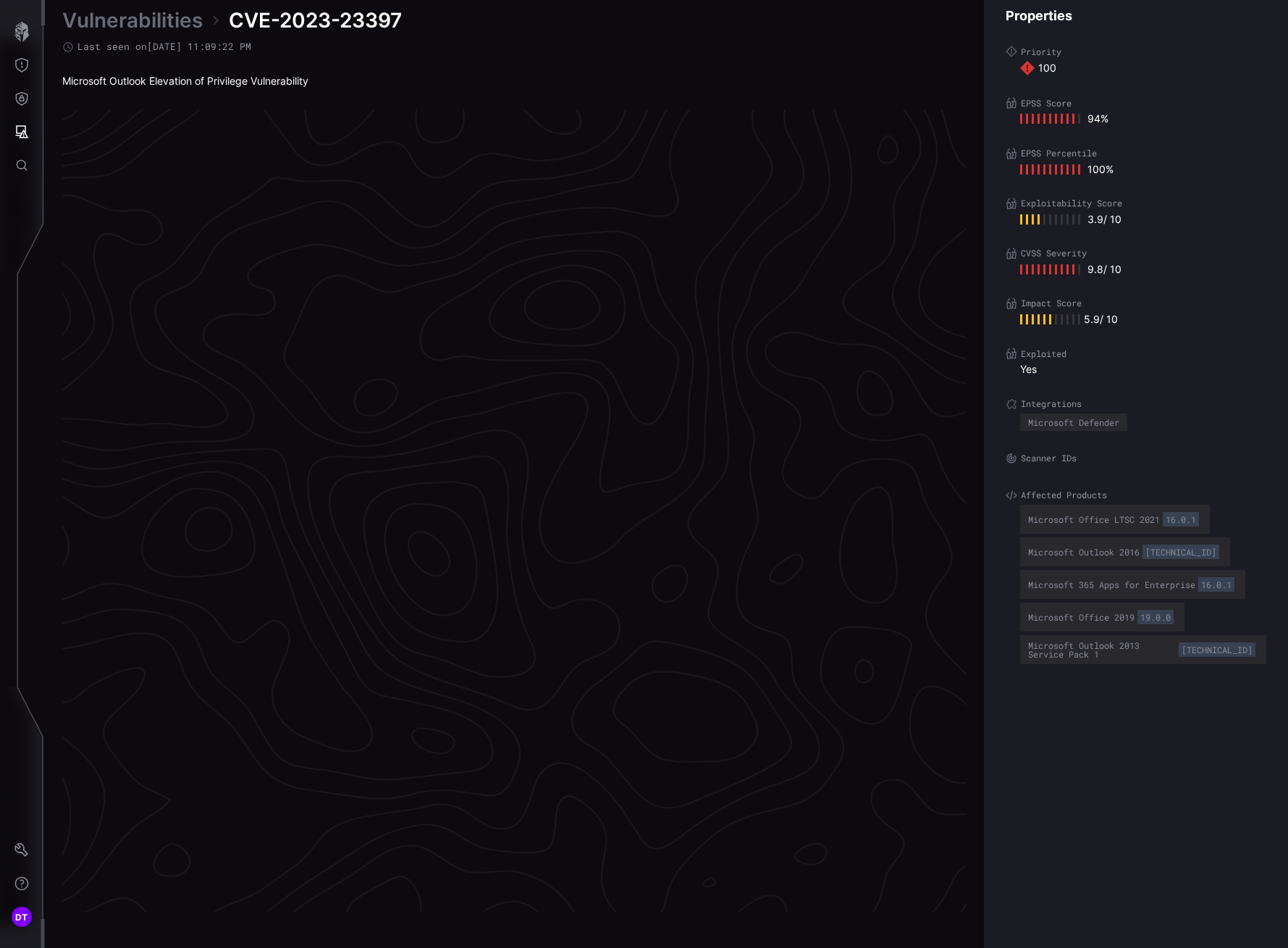
scroll to position [2863, 639]
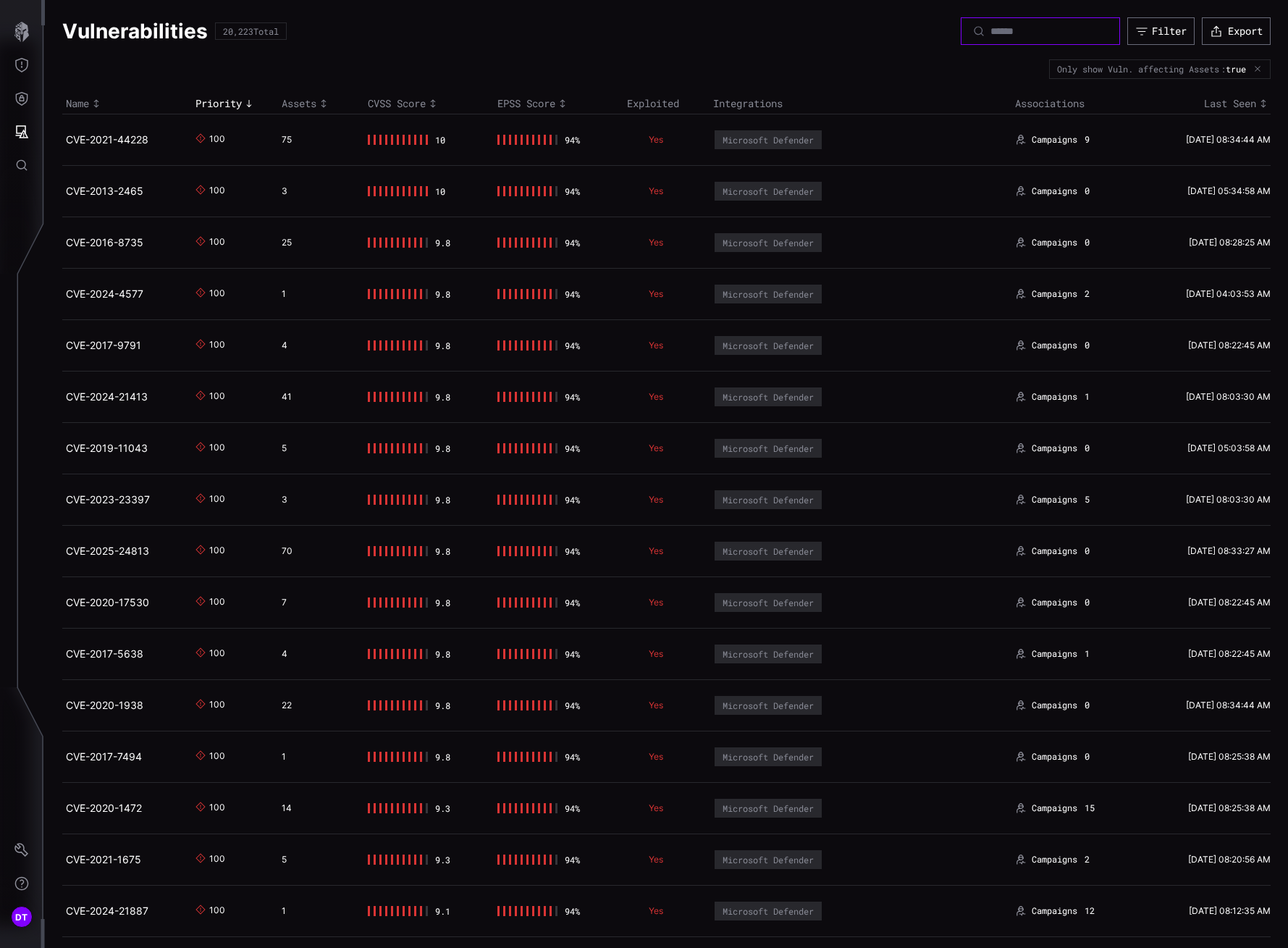
click at [990, 30] on input at bounding box center [1041, 31] width 101 height 13
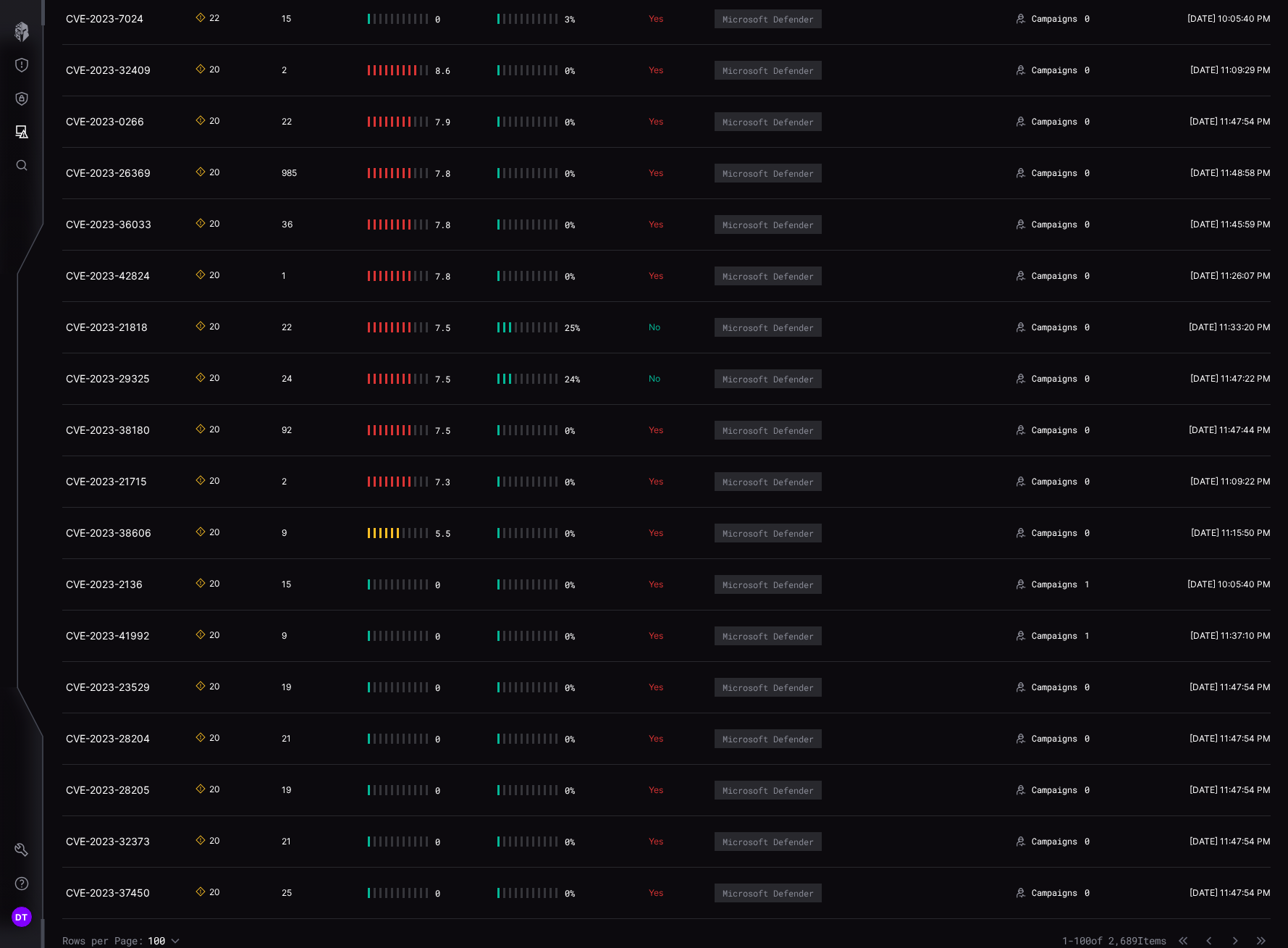
scroll to position [4354, 0]
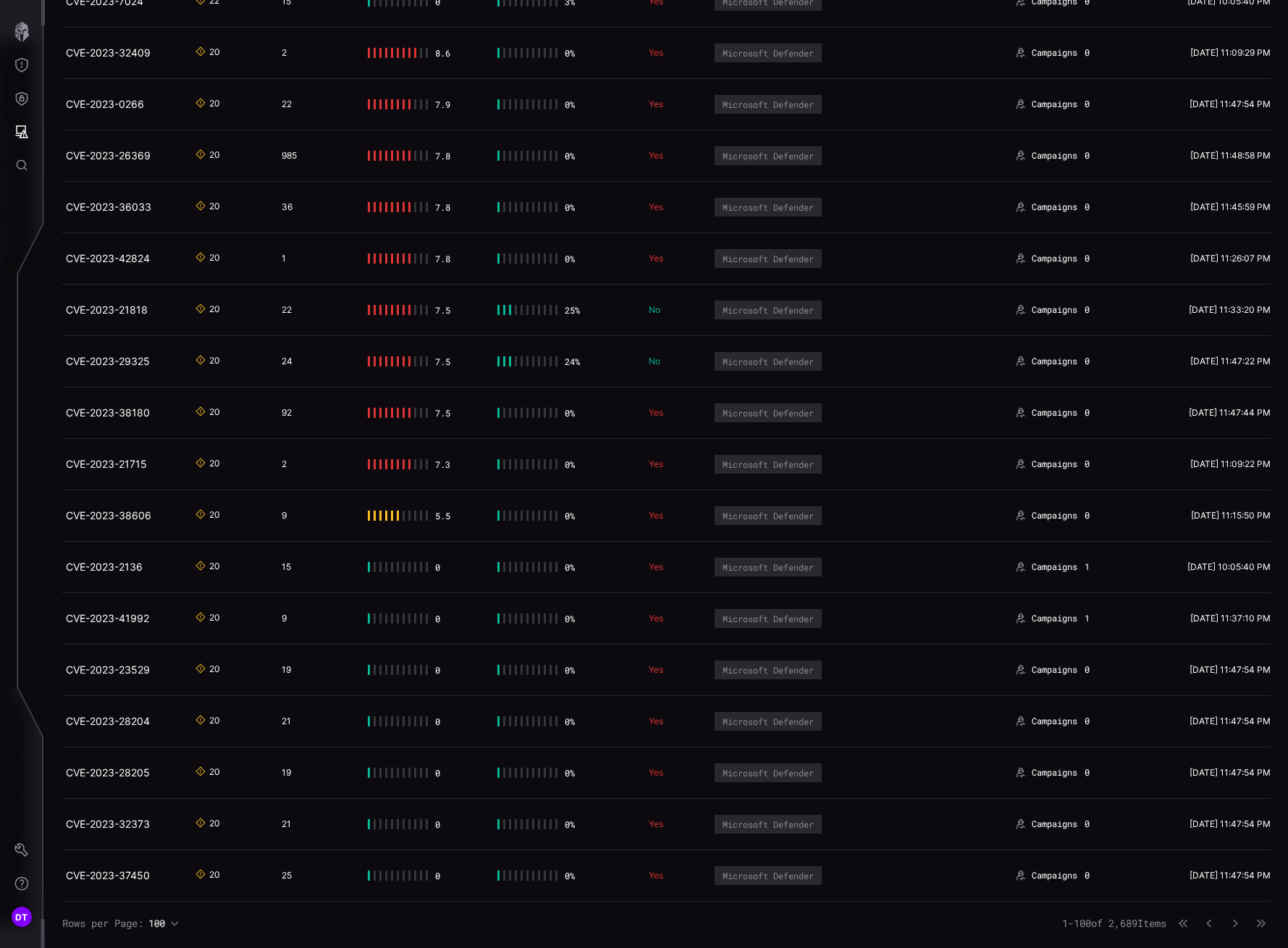
click at [176, 922] on icon "button" at bounding box center [175, 923] width 9 height 9
click at [222, 927] on div "Rows per Page: 100 1 - 100 of 2,689 Items" at bounding box center [667, 923] width 1209 height 15
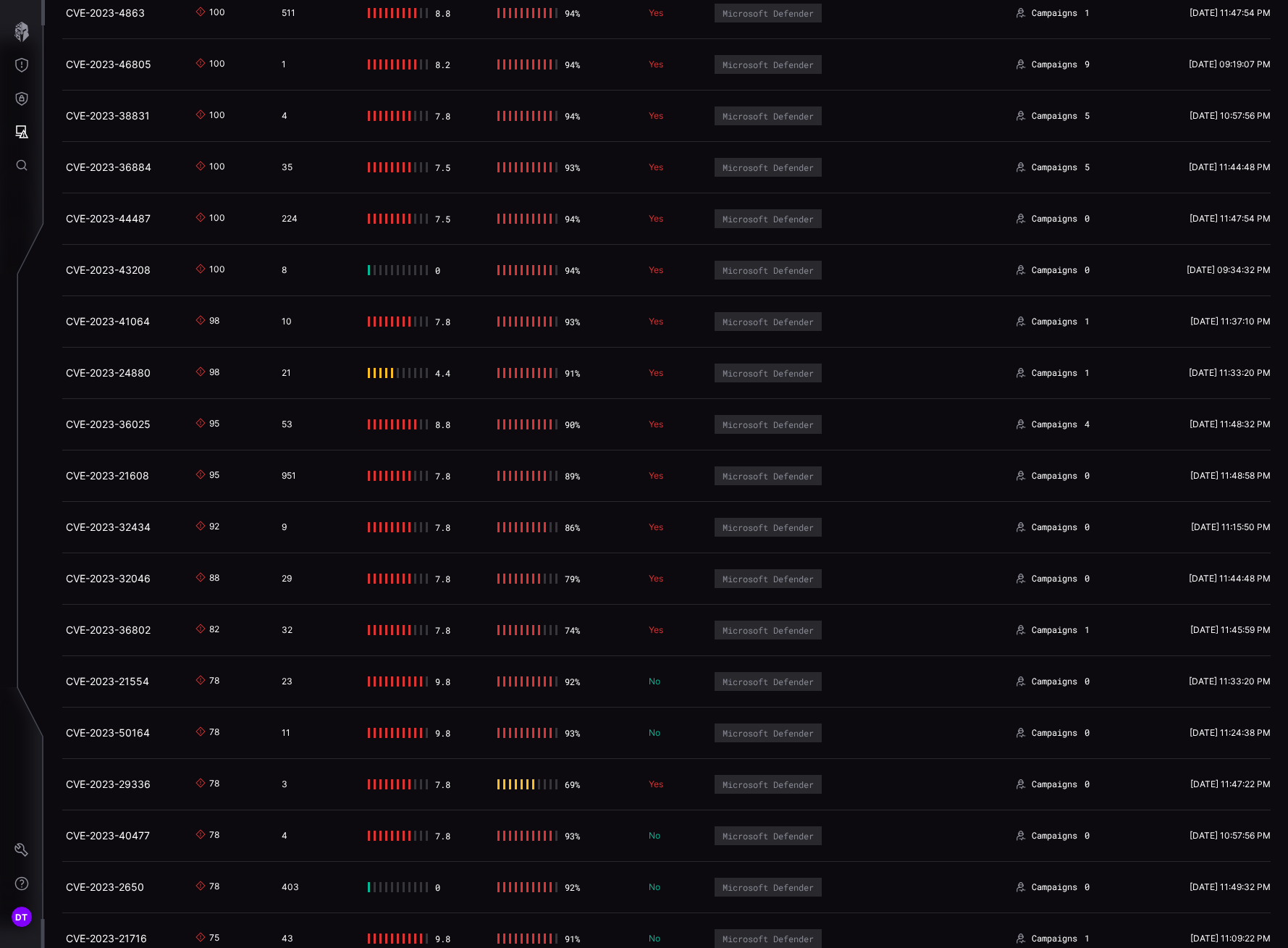
scroll to position [0, 0]
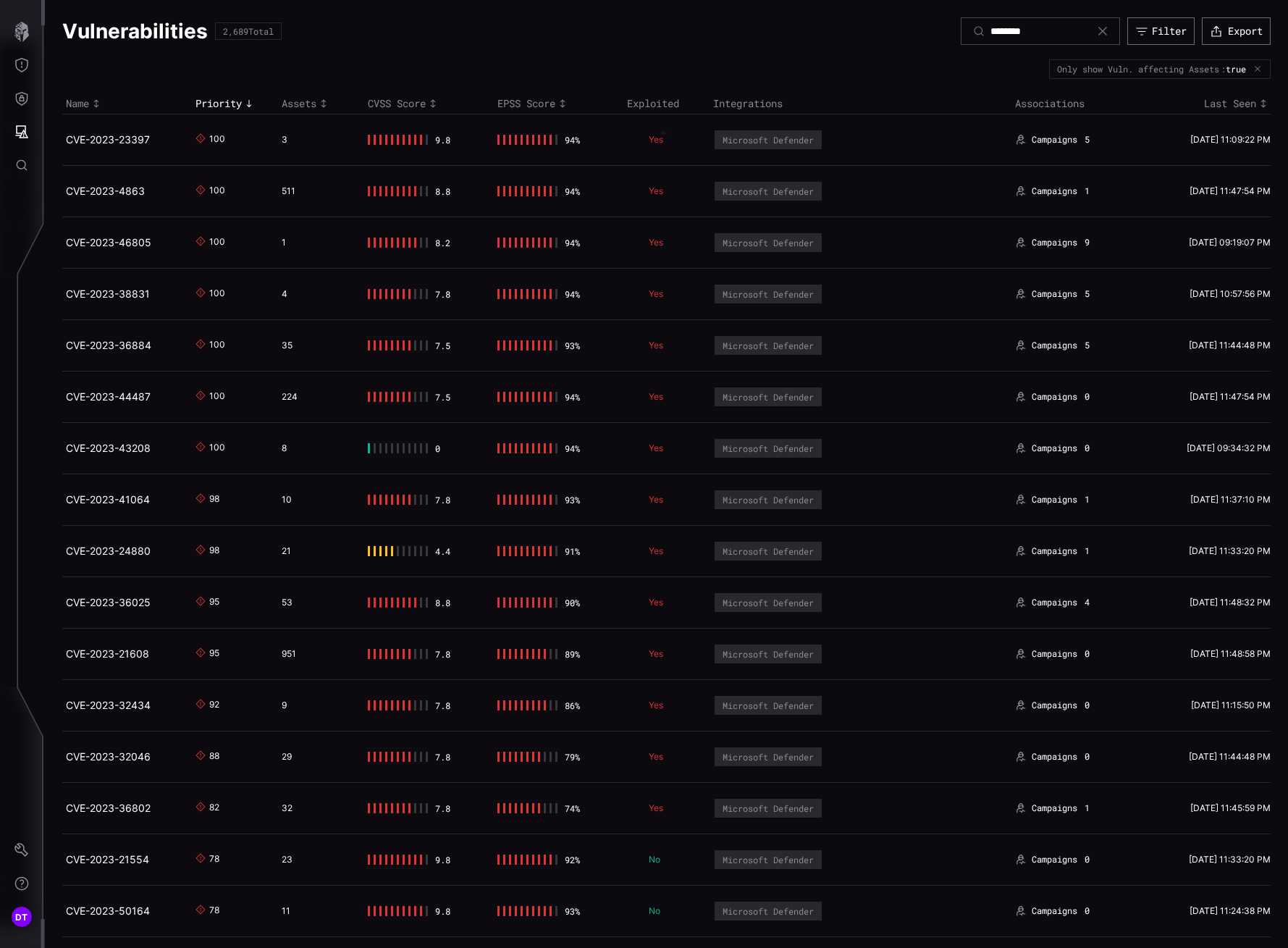
type input "****"
click at [18, 129] on icon "Attack Surface" at bounding box center [22, 132] width 15 height 15
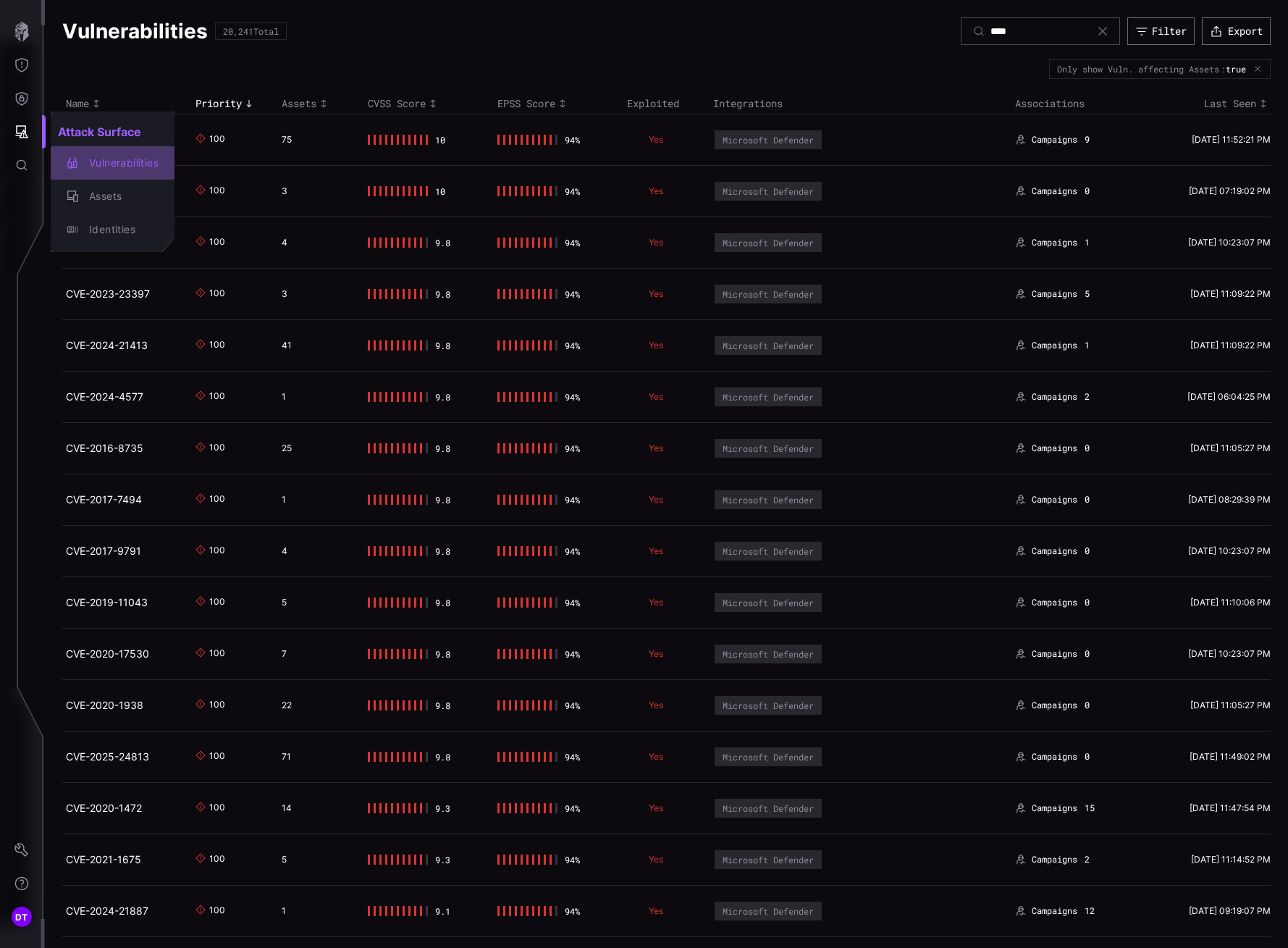
click at [102, 167] on div "Vulnerabilities" at bounding box center [120, 164] width 77 height 18
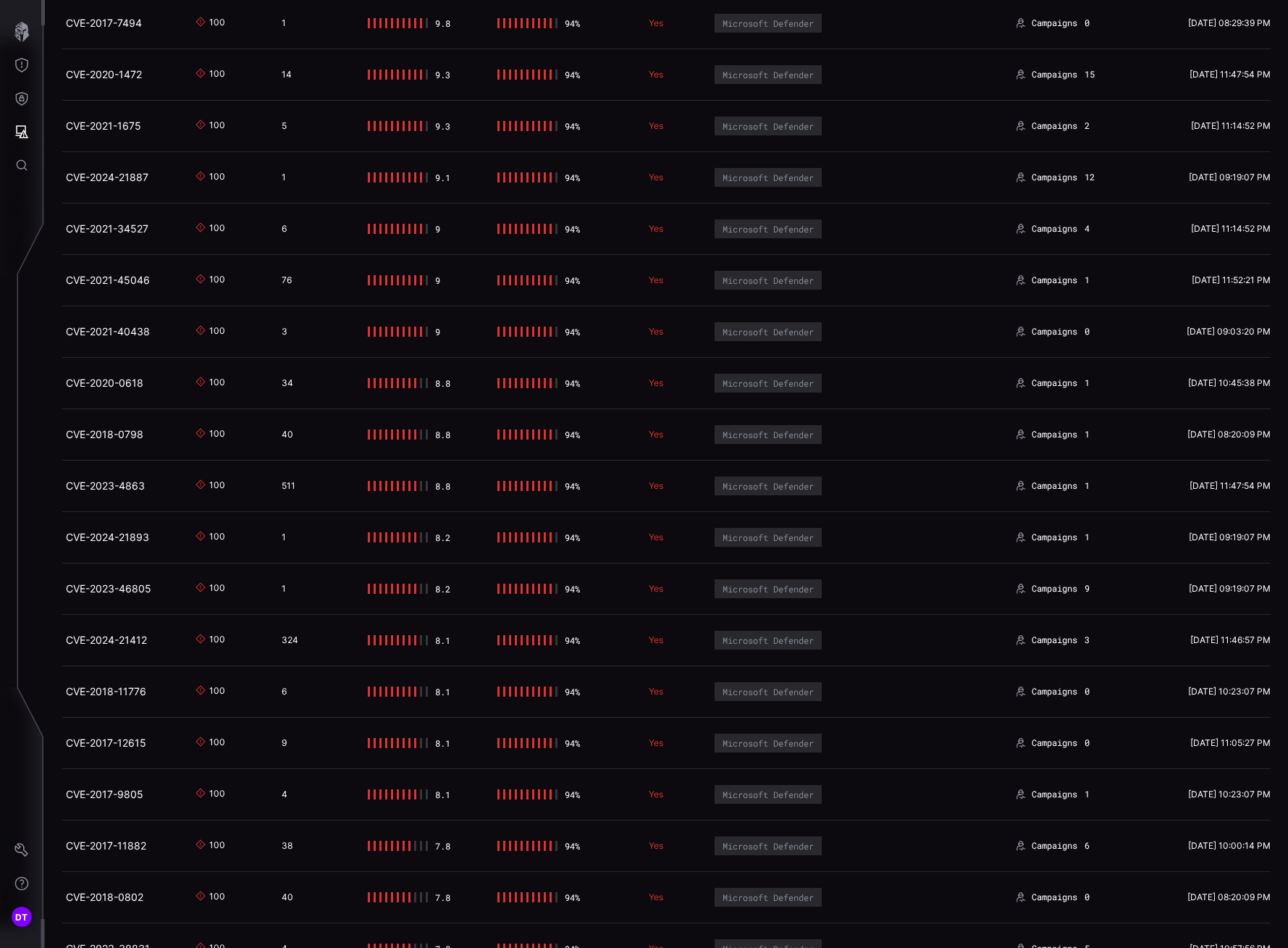
scroll to position [796, 0]
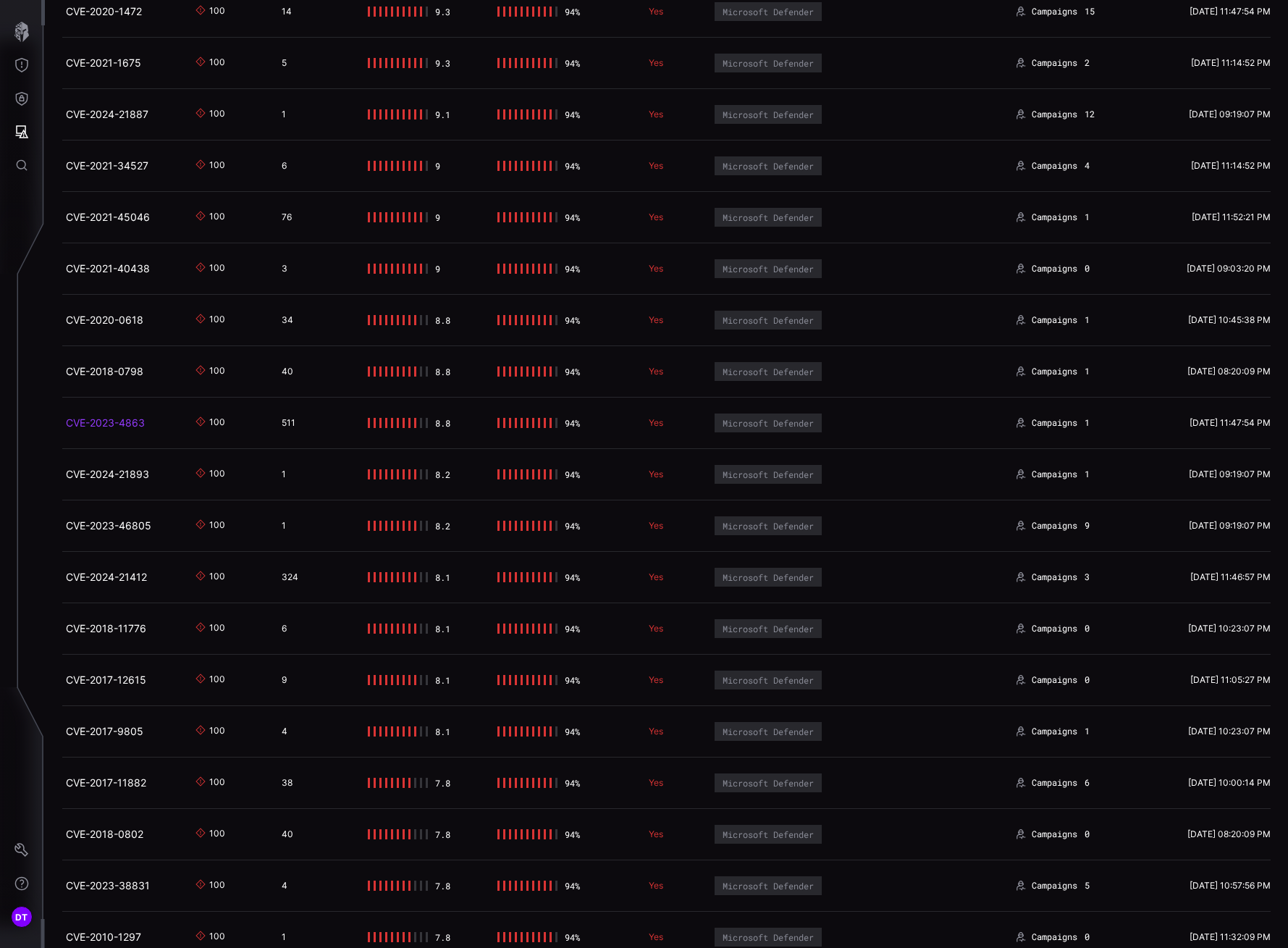
click at [110, 421] on link "CVE-2023-4863" at bounding box center [106, 422] width 79 height 12
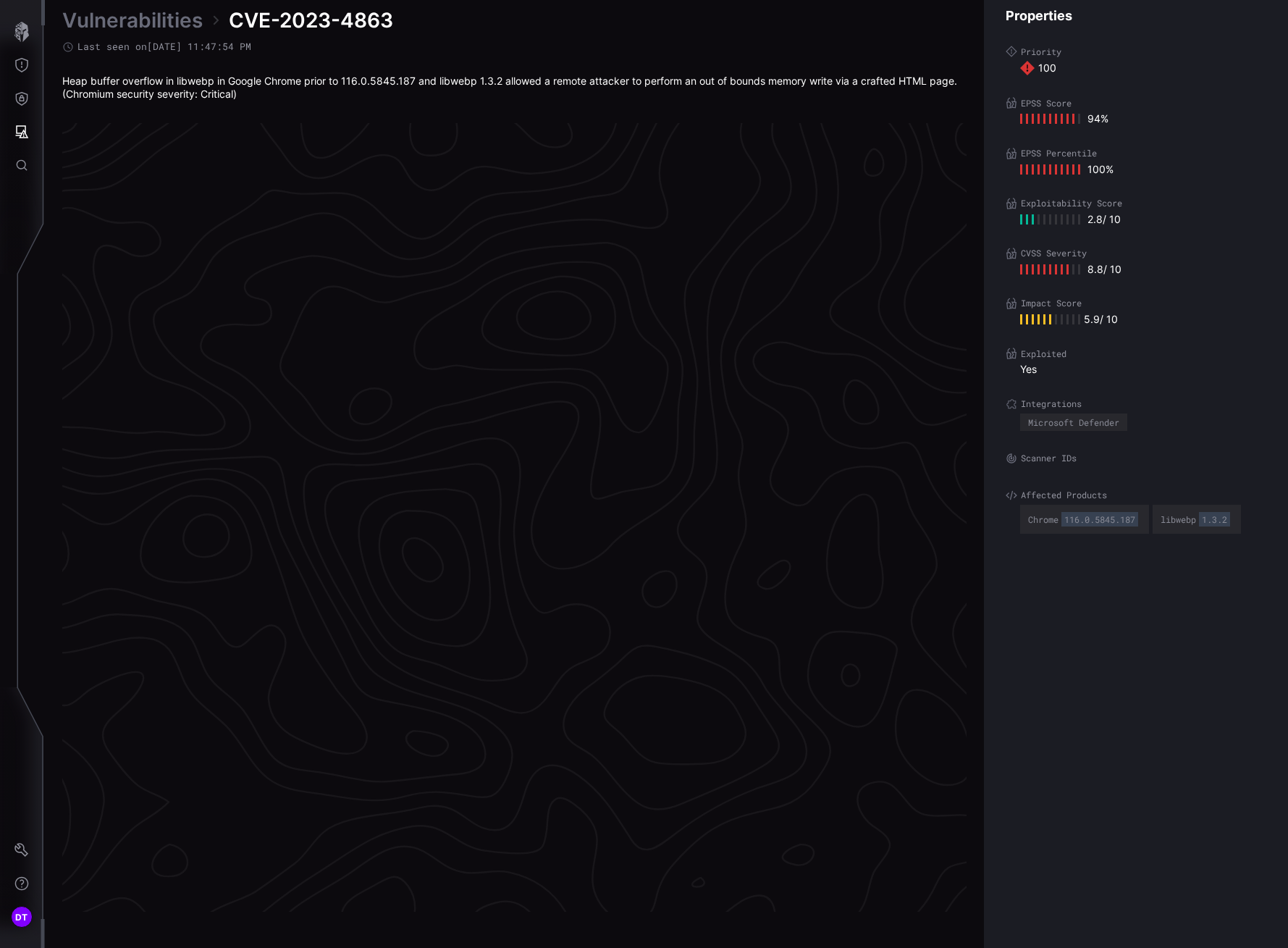
scroll to position [2870, 639]
